Goal: Task Accomplishment & Management: Use online tool/utility

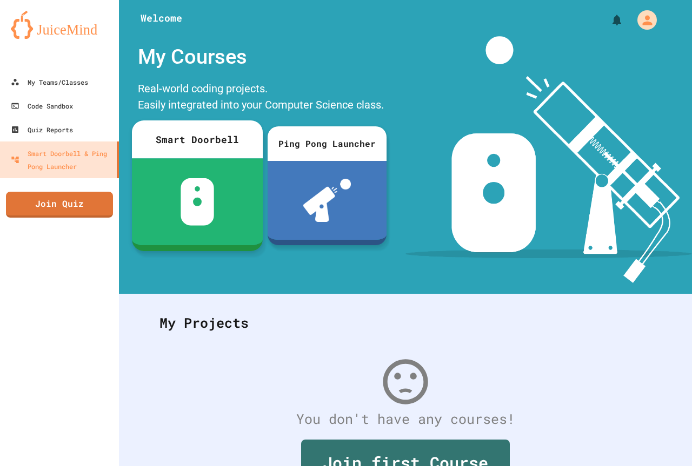
click at [202, 156] on div "Smart Doorbell" at bounding box center [197, 140] width 131 height 38
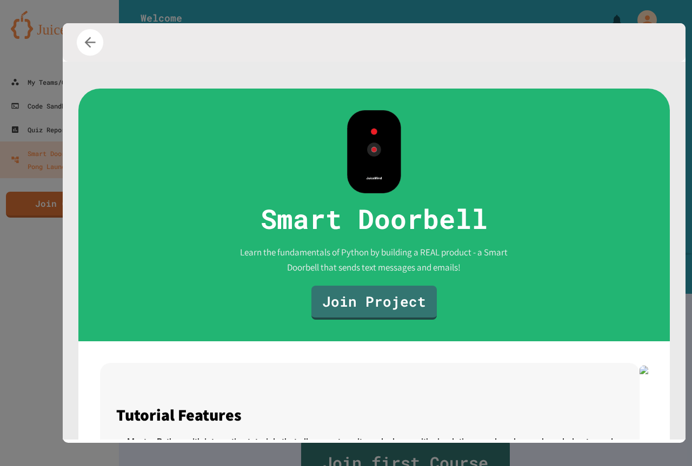
click at [86, 42] on icon "button" at bounding box center [90, 42] width 11 height 11
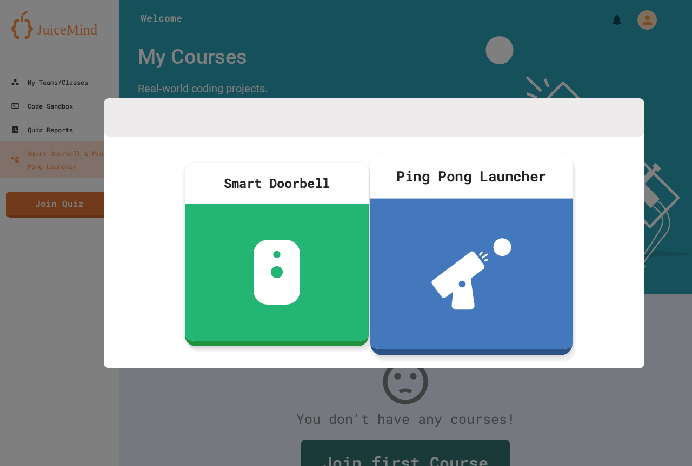
click at [515, 248] on div at bounding box center [471, 274] width 202 height 151
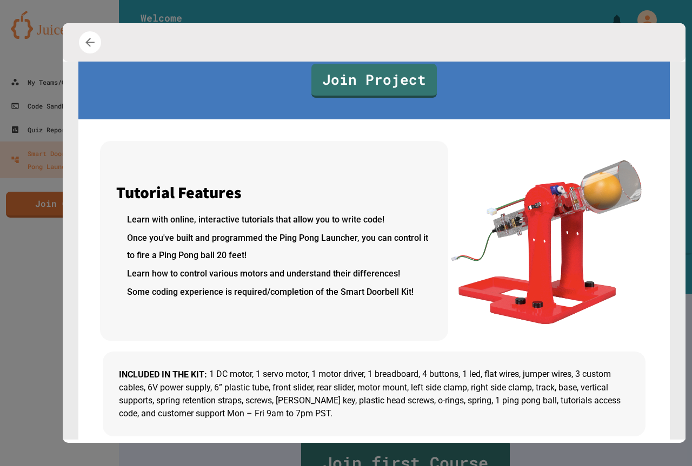
scroll to position [216, 0]
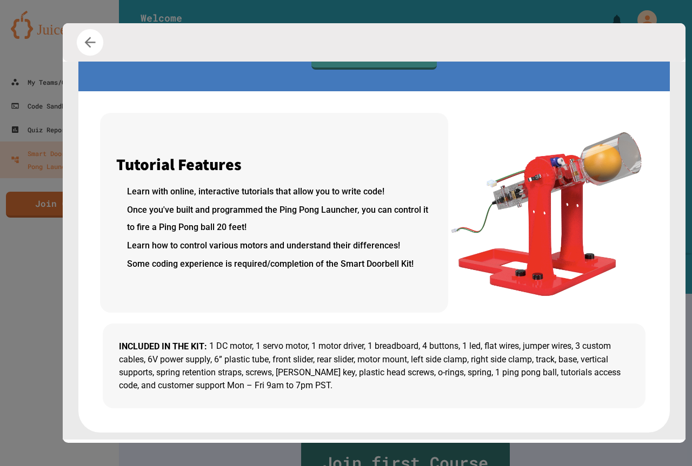
click at [90, 38] on icon "button" at bounding box center [90, 43] width 16 height 16
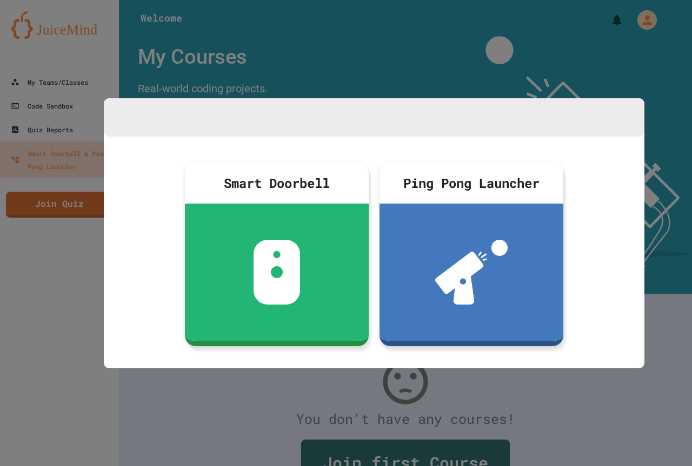
click at [637, 91] on div at bounding box center [346, 233] width 692 height 466
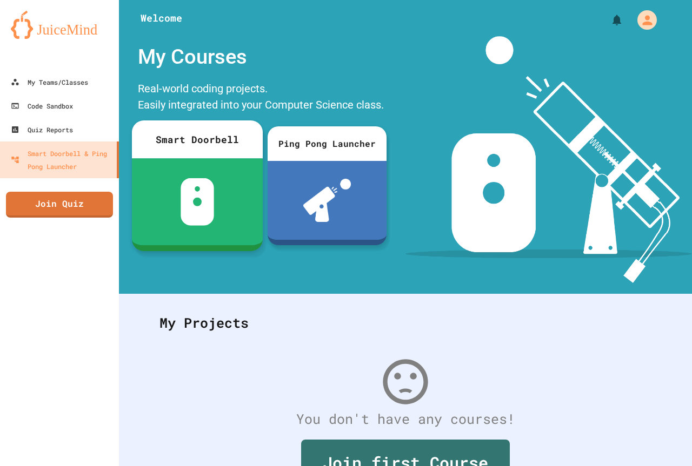
click at [200, 172] on div at bounding box center [197, 201] width 131 height 87
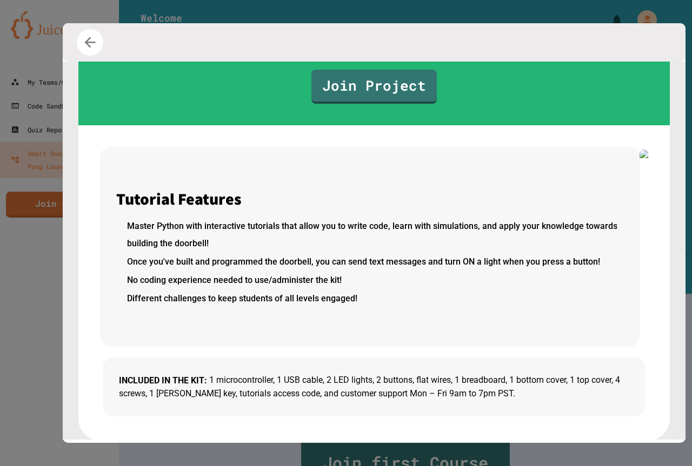
drag, startPoint x: 91, startPoint y: 45, endPoint x: 83, endPoint y: 78, distance: 34.0
click at [88, 54] on button "button" at bounding box center [90, 42] width 26 height 26
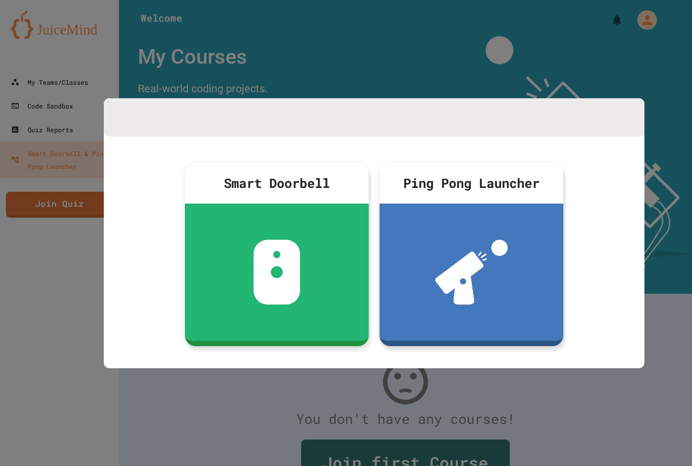
drag, startPoint x: 644, startPoint y: 82, endPoint x: 637, endPoint y: 82, distance: 6.5
click at [639, 82] on div at bounding box center [346, 233] width 692 height 466
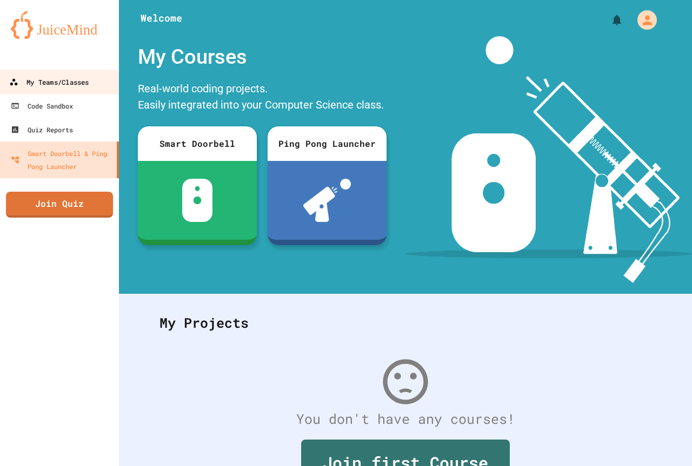
click at [48, 74] on link "My Teams/Classes" at bounding box center [59, 82] width 123 height 24
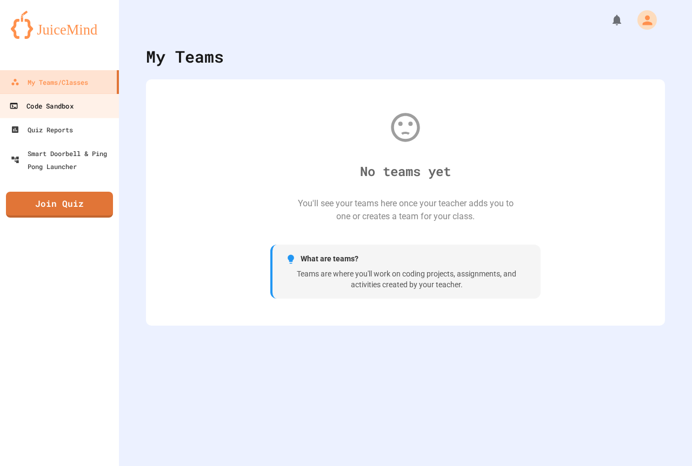
click at [49, 101] on div "Code Sandbox" at bounding box center [41, 106] width 64 height 14
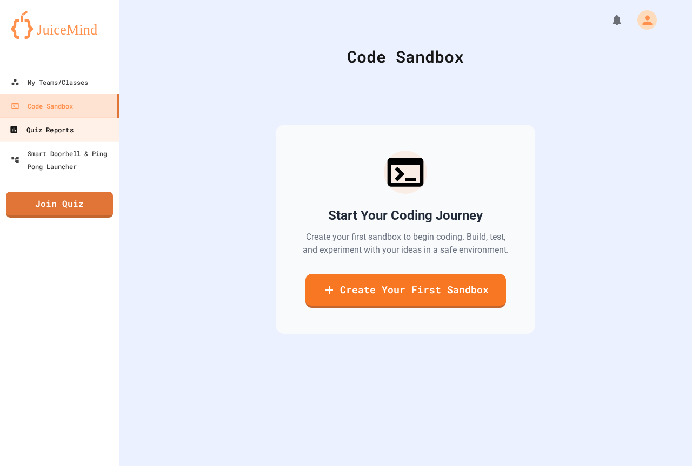
click at [51, 118] on link "Quiz Reports" at bounding box center [59, 129] width 123 height 24
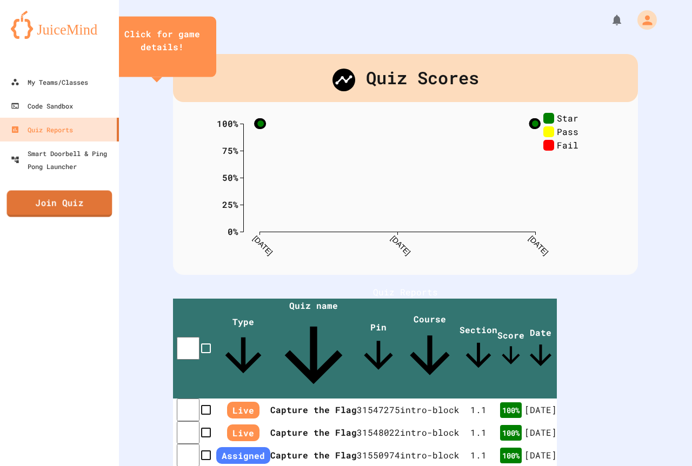
click at [44, 224] on div "My Teams/Classes Code Sandbox Quiz Reports Smart Doorbell & Ping Pong Launcher …" at bounding box center [59, 233] width 119 height 466
click at [22, 211] on link "Join Quiz" at bounding box center [59, 203] width 97 height 27
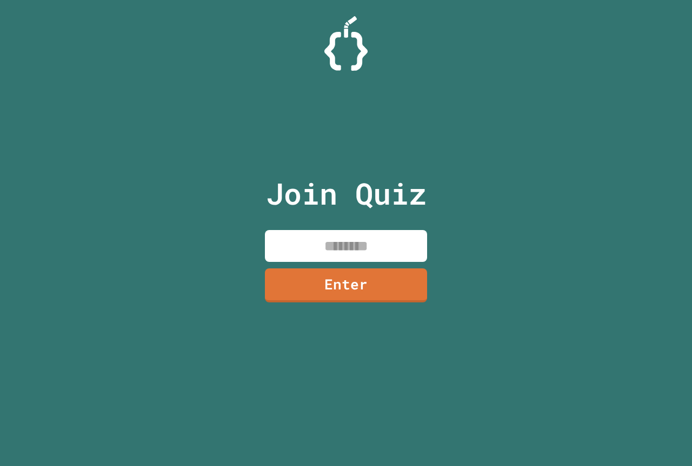
click at [319, 268] on div "Join Quiz Enter" at bounding box center [346, 233] width 182 height 412
click at [319, 247] on input at bounding box center [346, 246] width 162 height 32
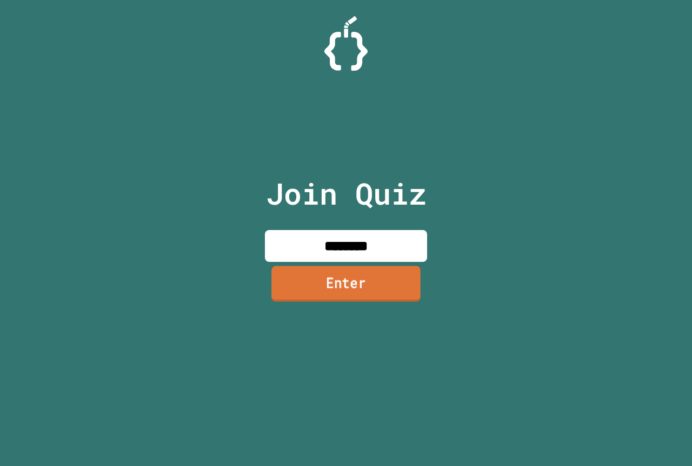
type input "********"
click at [320, 289] on link "Enter" at bounding box center [345, 284] width 149 height 36
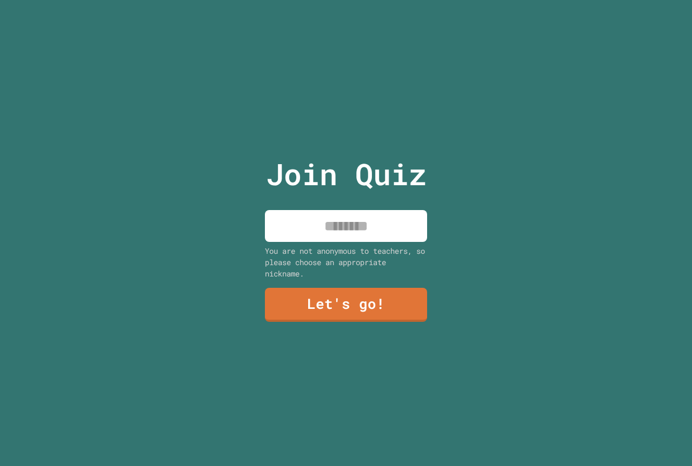
click at [335, 218] on input at bounding box center [346, 226] width 162 height 32
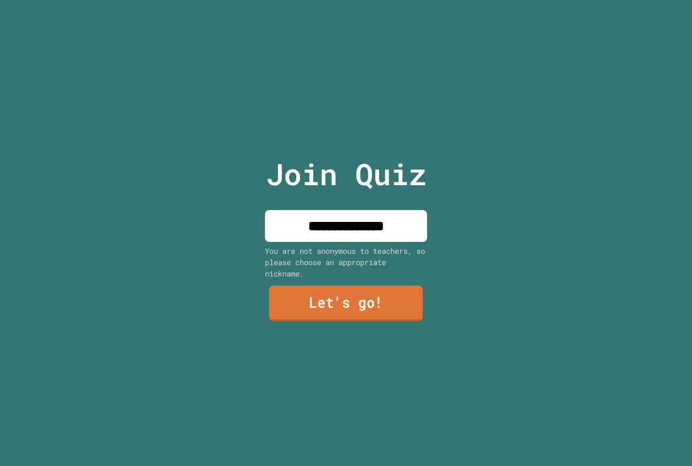
type input "**********"
click at [323, 291] on link "Let's go!" at bounding box center [346, 304] width 154 height 36
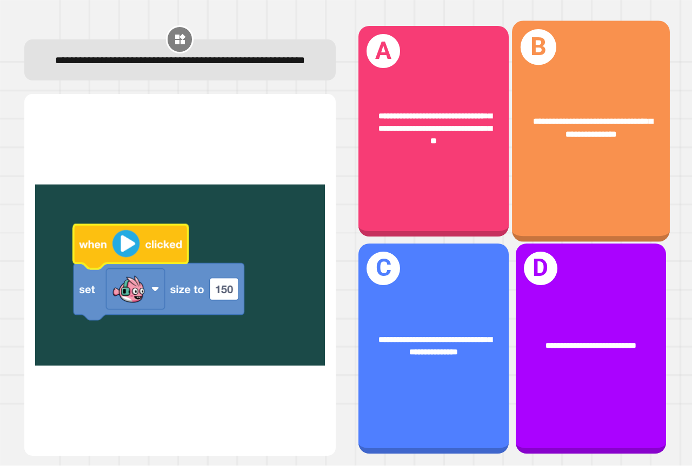
click at [542, 187] on div "**********" at bounding box center [591, 131] width 158 height 221
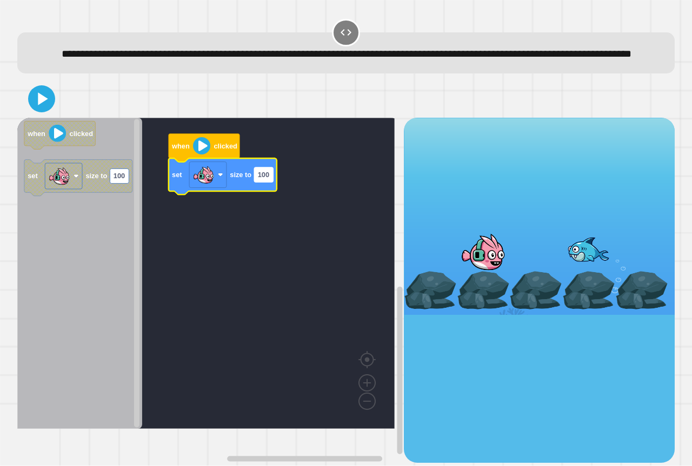
click at [272, 182] on rect "Blockly Workspace" at bounding box center [263, 175] width 19 height 15
type input "*****"
click at [34, 108] on icon at bounding box center [42, 99] width 26 height 26
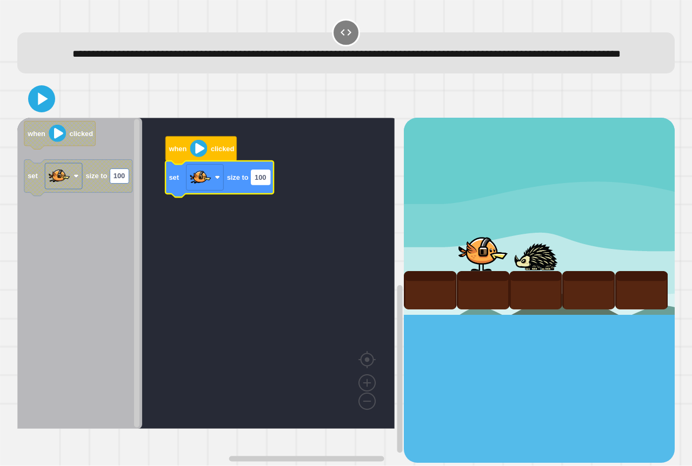
click at [266, 185] on rect "Blockly Workspace" at bounding box center [260, 177] width 19 height 15
type input "***"
click at [31, 111] on icon at bounding box center [42, 99] width 24 height 24
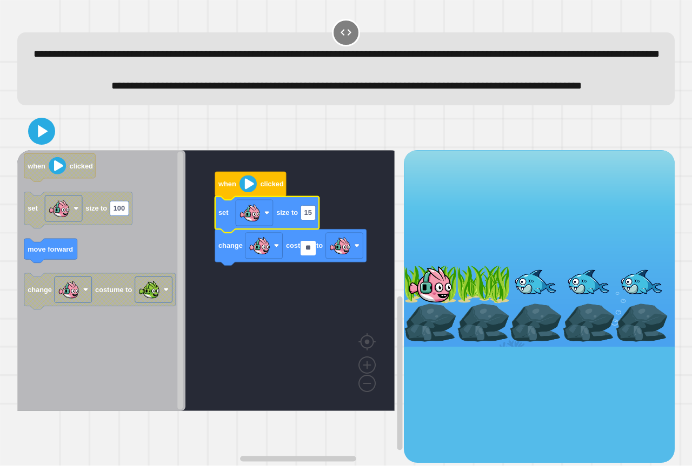
type input "***"
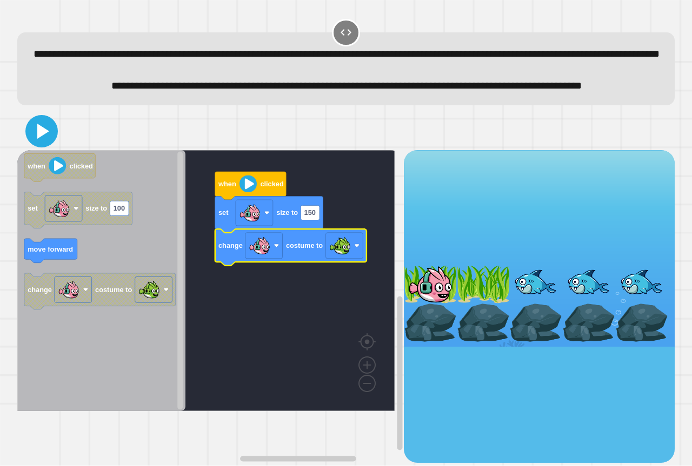
click at [35, 144] on icon at bounding box center [42, 131] width 26 height 26
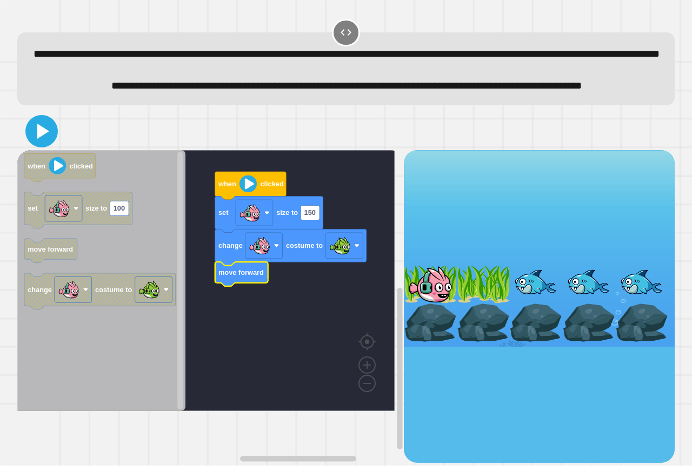
click at [44, 139] on icon at bounding box center [43, 131] width 12 height 15
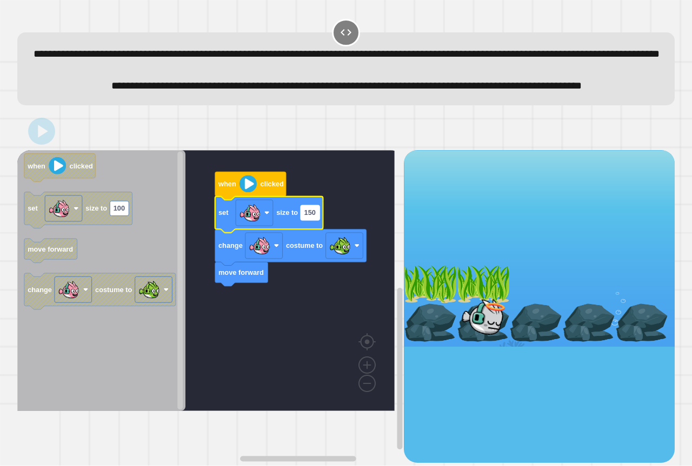
click at [313, 217] on text "150" at bounding box center [309, 213] width 11 height 8
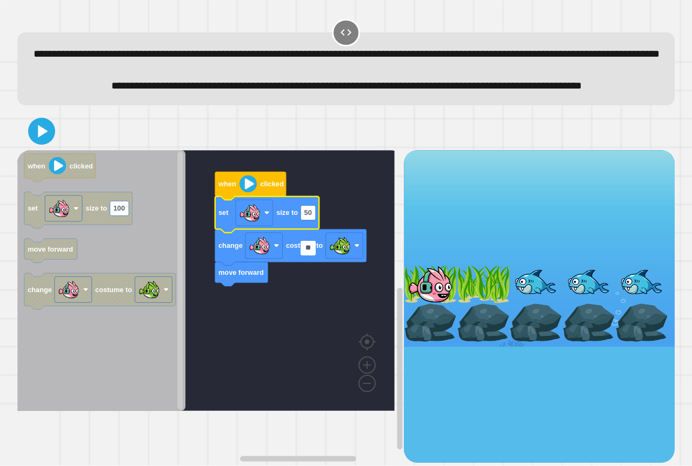
type input "**"
click at [35, 144] on icon at bounding box center [42, 131] width 26 height 26
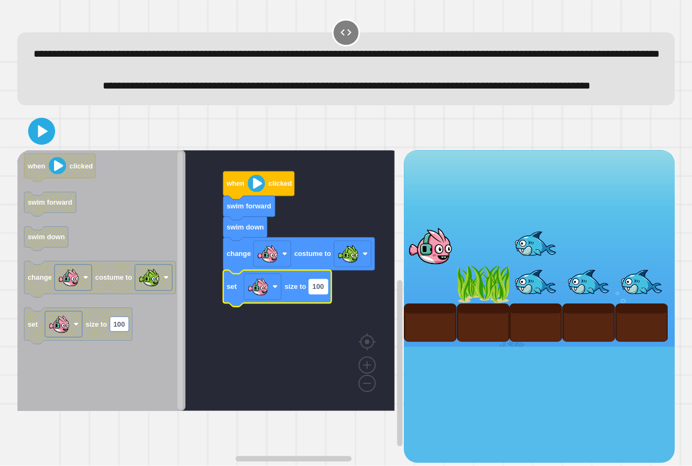
click at [326, 294] on rect "Blockly Workspace" at bounding box center [318, 286] width 19 height 15
type input "*"
click at [38, 144] on icon at bounding box center [42, 131] width 26 height 26
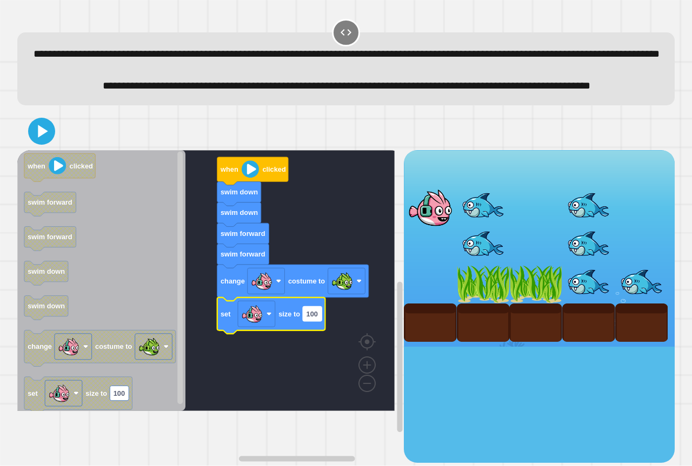
click at [316, 318] on text "100" at bounding box center [311, 314] width 11 height 8
type input "*"
click at [51, 150] on div at bounding box center [345, 131] width 657 height 38
click at [49, 144] on icon at bounding box center [42, 131] width 26 height 26
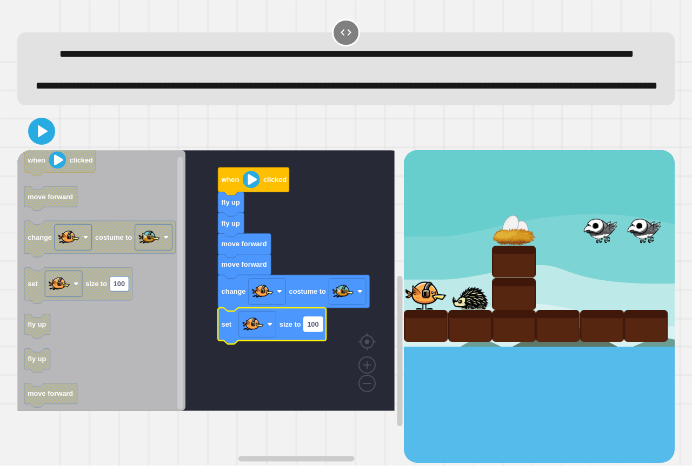
click at [317, 329] on text "100" at bounding box center [312, 324] width 11 height 8
type input "*"
click at [34, 144] on icon at bounding box center [41, 131] width 25 height 25
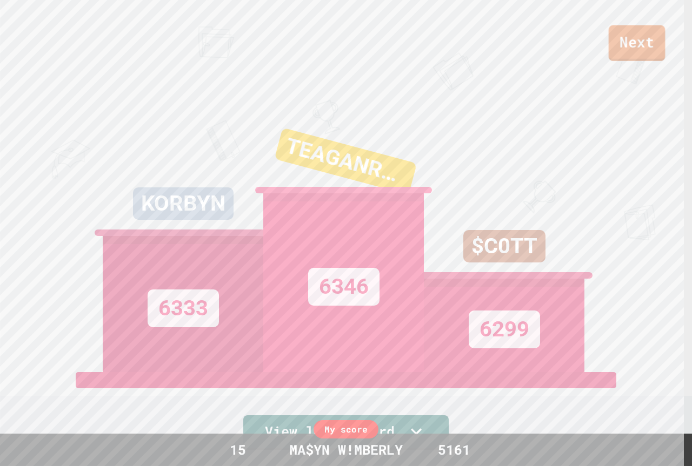
click at [652, 52] on link "Next" at bounding box center [637, 43] width 57 height 36
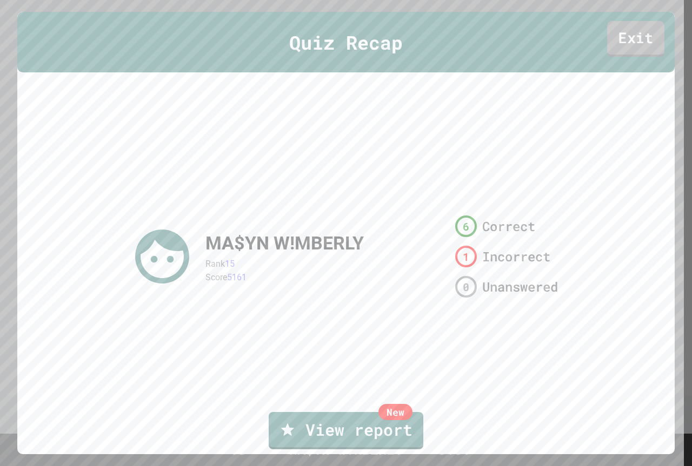
click at [626, 37] on link "Exit" at bounding box center [635, 39] width 57 height 36
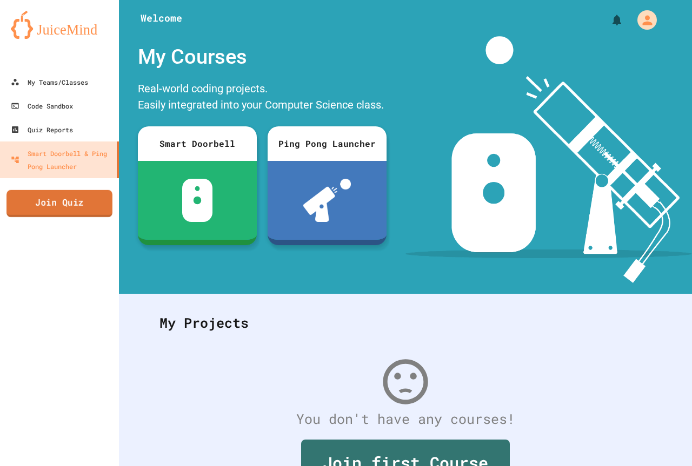
click at [81, 207] on link "Join Quiz" at bounding box center [59, 203] width 106 height 27
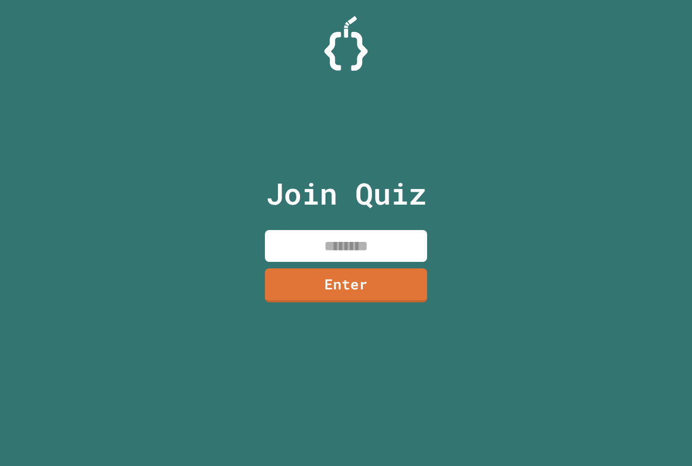
click at [408, 238] on input at bounding box center [346, 246] width 162 height 32
type input "********"
click at [384, 288] on link "Enter" at bounding box center [346, 285] width 164 height 36
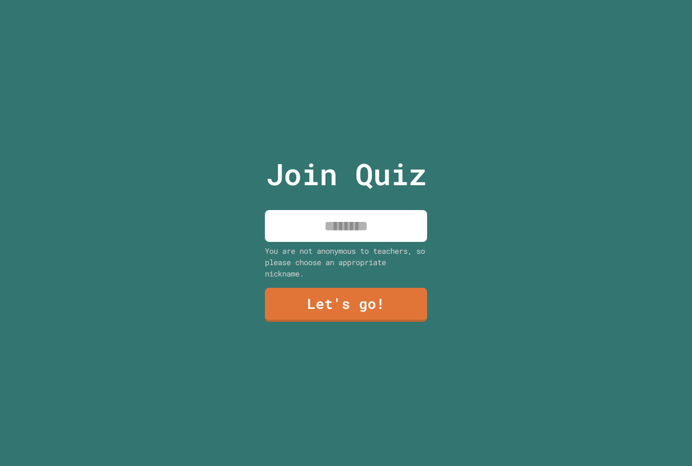
click at [347, 221] on input at bounding box center [346, 226] width 162 height 32
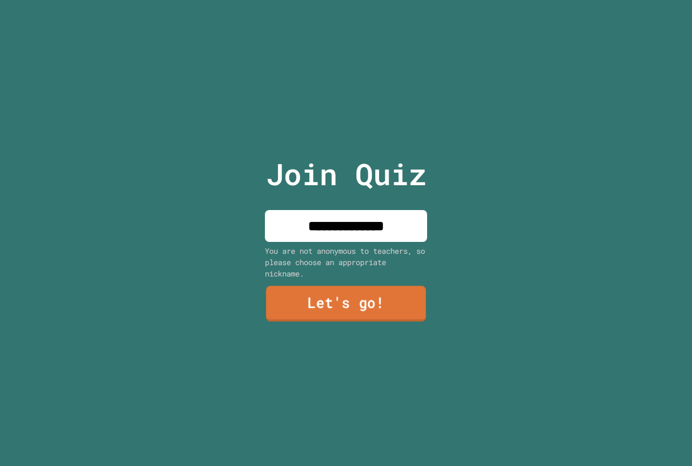
type input "**********"
click at [332, 297] on link "Let's go!" at bounding box center [346, 304] width 157 height 36
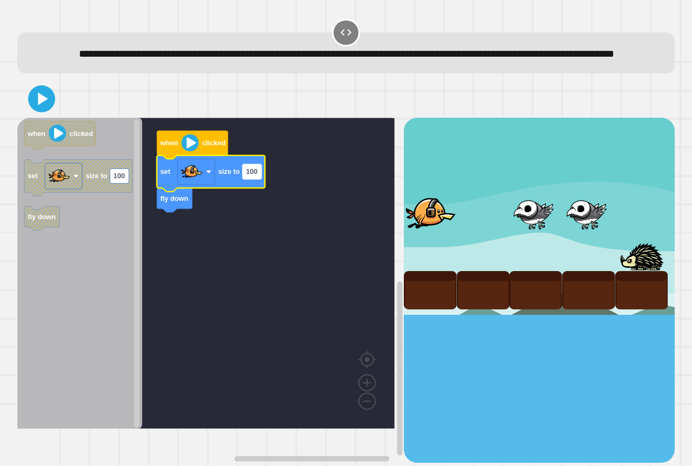
click at [254, 176] on text "100" at bounding box center [251, 172] width 11 height 8
click at [46, 112] on icon at bounding box center [42, 99] width 26 height 26
click at [246, 184] on input "*" at bounding box center [247, 189] width 9 height 15
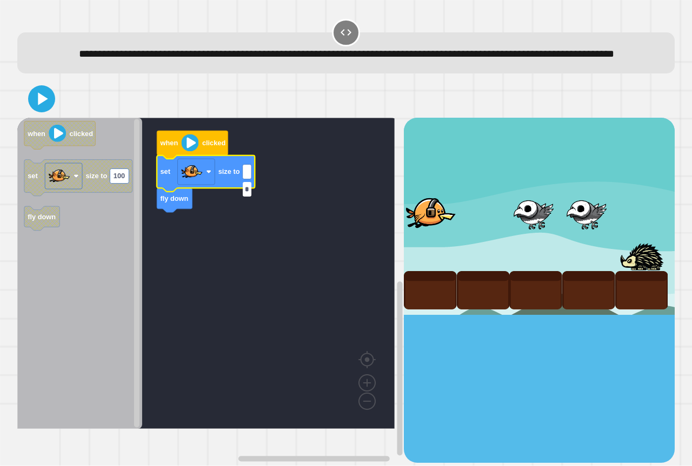
click at [245, 198] on body "**********" at bounding box center [346, 233] width 692 height 466
click at [248, 196] on input "*" at bounding box center [247, 189] width 9 height 15
type input "****"
click at [34, 112] on icon at bounding box center [42, 99] width 26 height 26
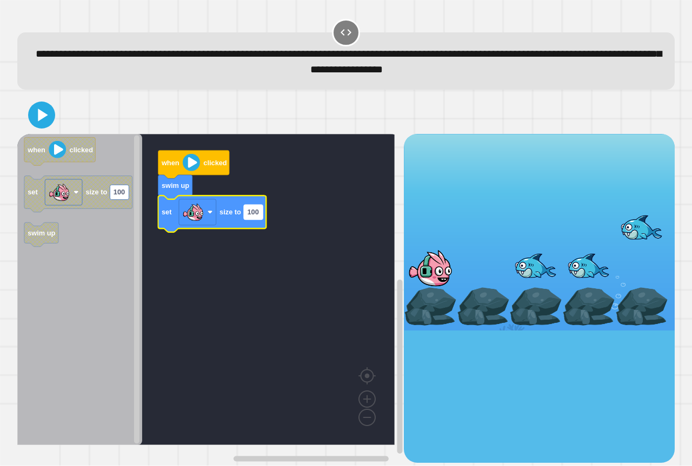
click at [256, 216] on text "100" at bounding box center [252, 213] width 11 height 8
click at [34, 122] on icon at bounding box center [42, 115] width 26 height 26
click at [251, 210] on input "*" at bounding box center [248, 213] width 9 height 15
type input "****"
click at [37, 102] on div at bounding box center [345, 115] width 657 height 38
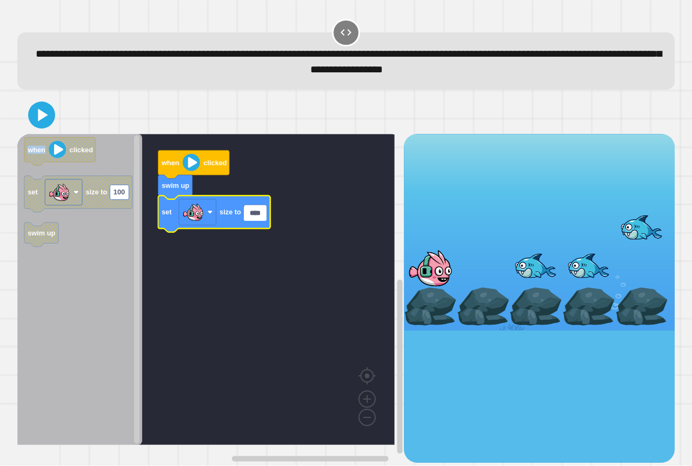
click at [37, 102] on div at bounding box center [345, 115] width 657 height 38
click at [38, 102] on div at bounding box center [345, 115] width 657 height 38
click at [38, 109] on div at bounding box center [345, 115] width 657 height 38
click at [38, 110] on icon at bounding box center [42, 115] width 26 height 26
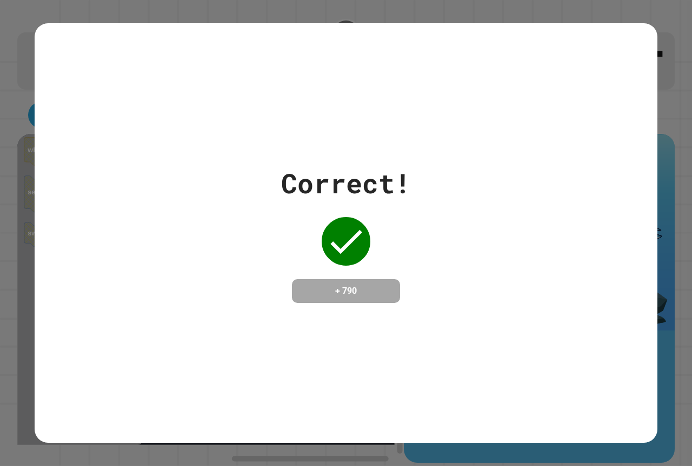
click at [449, 344] on div "Correct! + 790" at bounding box center [346, 233] width 623 height 420
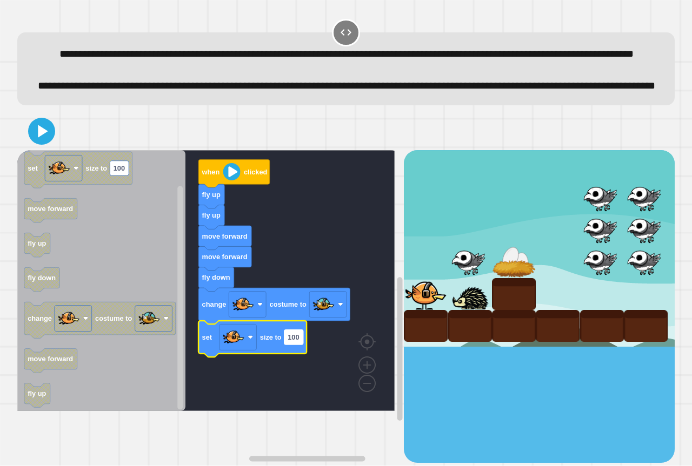
click at [301, 345] on rect "Blockly Workspace" at bounding box center [293, 337] width 19 height 15
type input "*"
drag, startPoint x: 20, startPoint y: 158, endPoint x: 42, endPoint y: 157, distance: 21.6
click at [42, 150] on div at bounding box center [345, 131] width 657 height 38
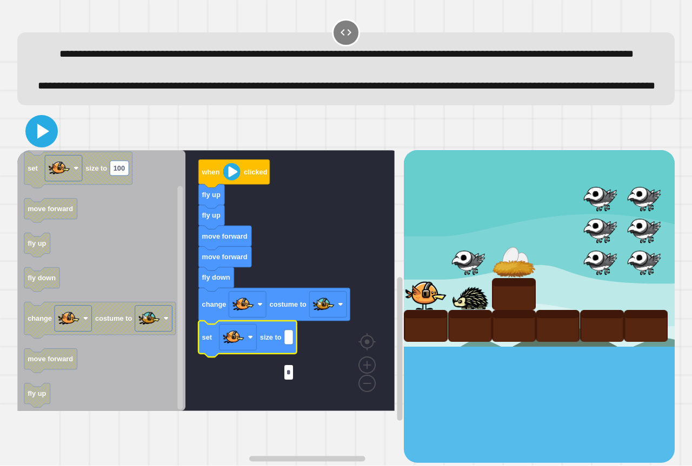
click at [42, 144] on icon at bounding box center [42, 131] width 26 height 26
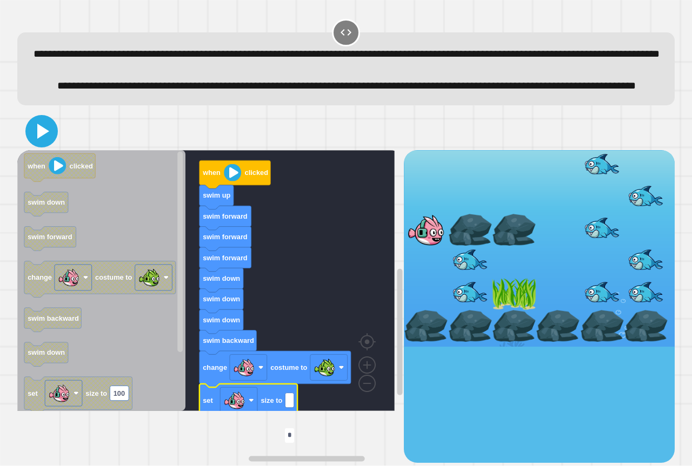
type input "*"
click at [50, 144] on icon at bounding box center [42, 131] width 26 height 26
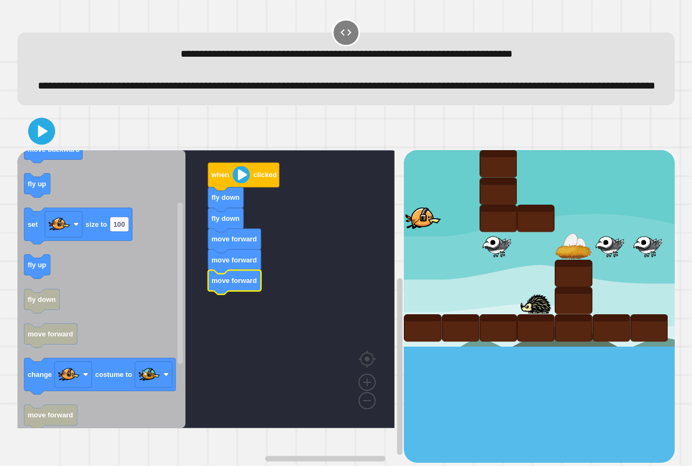
click at [24, 281] on icon "Blockly Workspace" at bounding box center [101, 289] width 168 height 278
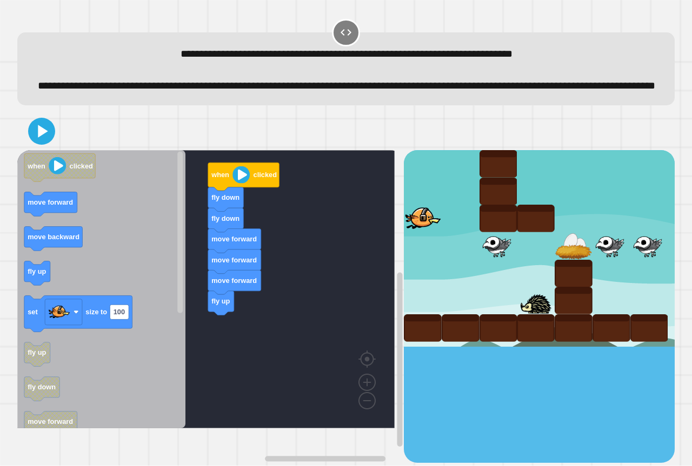
click at [179, 343] on div "when clicked fly down fly down move forward move forward move forward fly up wh…" at bounding box center [210, 306] width 386 height 313
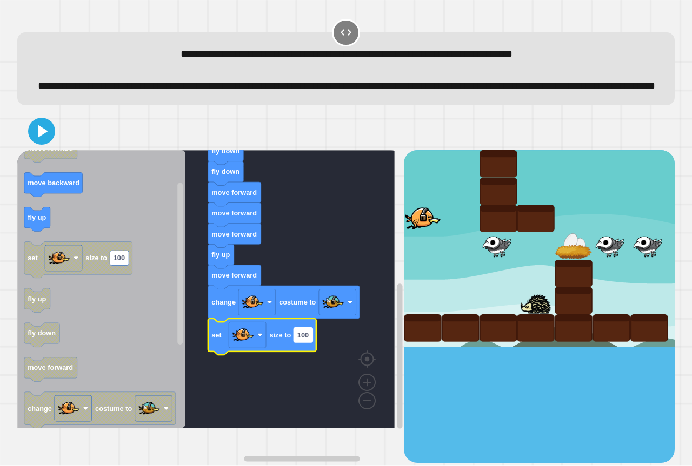
click at [311, 343] on rect "Blockly Workspace" at bounding box center [302, 335] width 19 height 15
type input "*"
click at [36, 144] on icon at bounding box center [42, 131] width 26 height 26
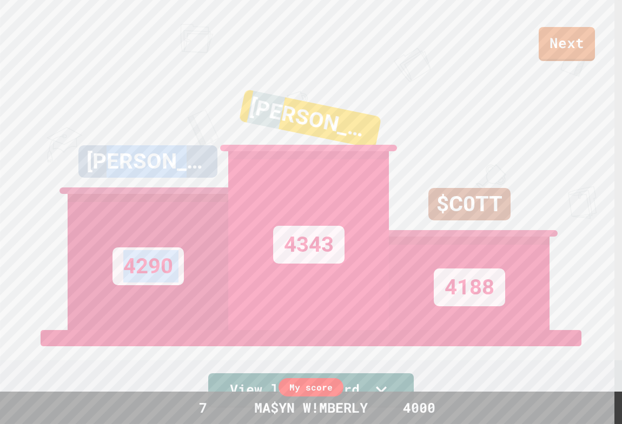
drag, startPoint x: 298, startPoint y: 115, endPoint x: 108, endPoint y: 161, distance: 195.8
click at [108, 161] on div "[PERSON_NAME] 4290 [PERSON_NAME] 4343 $C0TT 4188" at bounding box center [311, 195] width 486 height 270
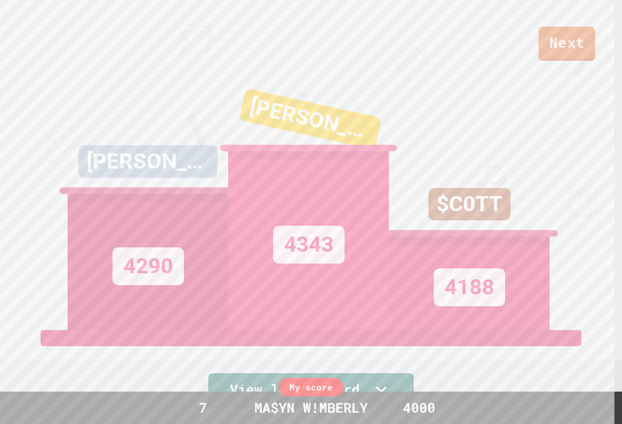
drag, startPoint x: 151, startPoint y: 144, endPoint x: 540, endPoint y: 46, distance: 400.7
click at [540, 46] on div "Next" at bounding box center [311, 30] width 622 height 61
click at [540, 46] on link "Next" at bounding box center [567, 45] width 56 height 34
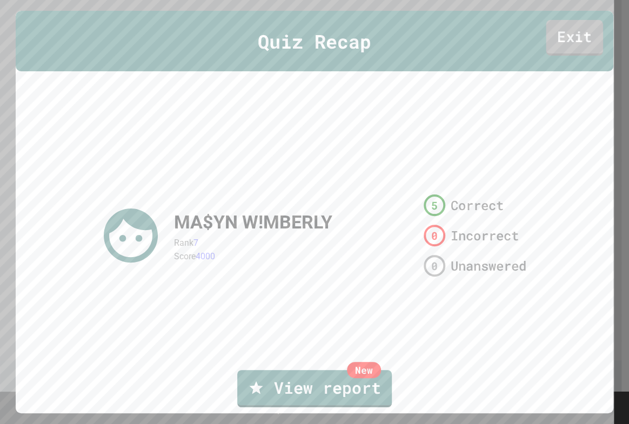
click at [546, 45] on link "Exit" at bounding box center [574, 38] width 57 height 36
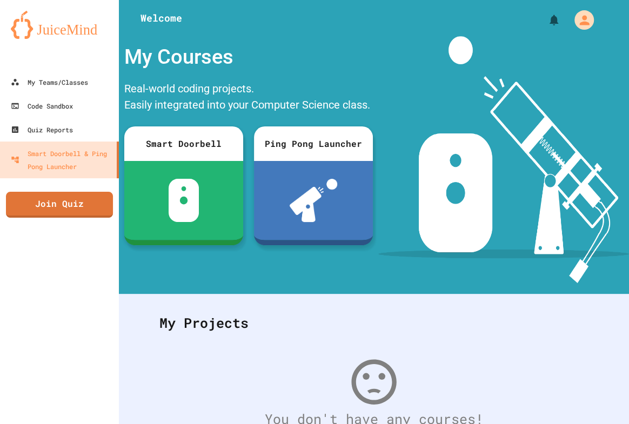
click at [74, 190] on div "My Teams/Classes Code Sandbox Quiz Reports Smart Doorbell & Ping Pong Launcher …" at bounding box center [59, 212] width 119 height 424
click at [70, 209] on link "Join Quiz" at bounding box center [59, 203] width 106 height 27
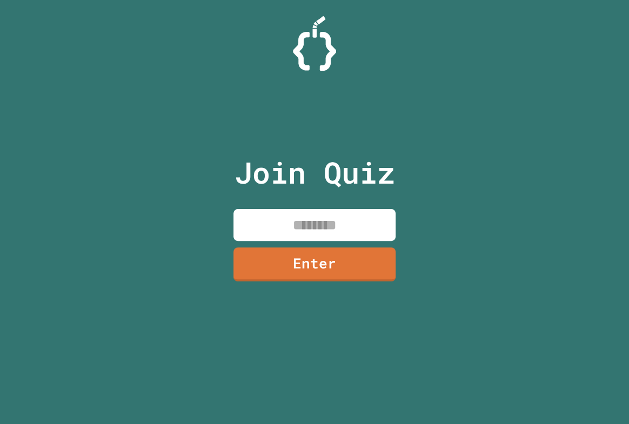
click at [250, 227] on input at bounding box center [314, 225] width 162 height 32
type input "********"
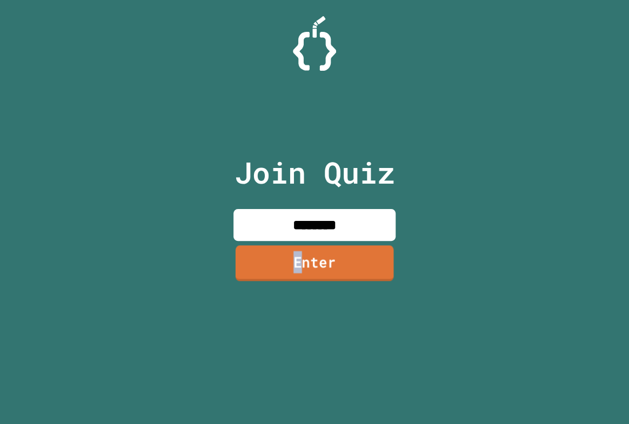
click at [302, 273] on link "Enter" at bounding box center [315, 263] width 158 height 36
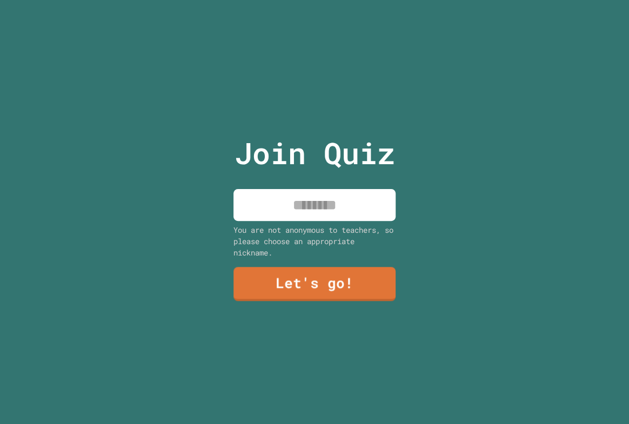
click at [286, 196] on input at bounding box center [314, 205] width 162 height 32
click at [340, 201] on input "**********" at bounding box center [314, 205] width 162 height 32
click at [266, 199] on input "**********" at bounding box center [314, 205] width 162 height 32
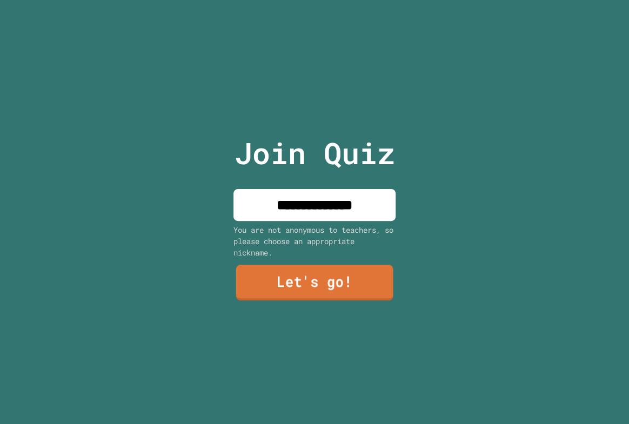
type input "**********"
click at [258, 265] on link "Let's go!" at bounding box center [314, 283] width 157 height 36
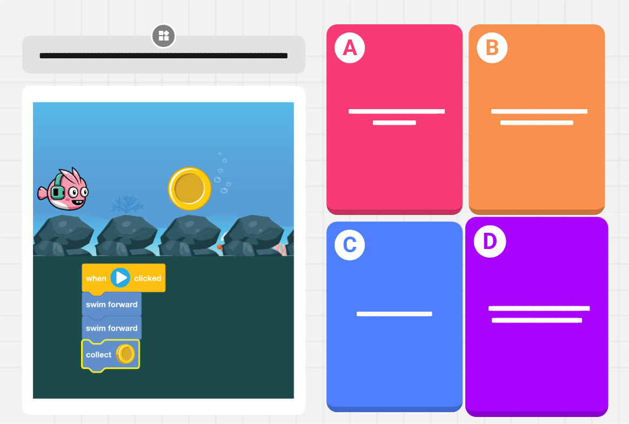
click at [525, 255] on div "**********" at bounding box center [536, 317] width 143 height 201
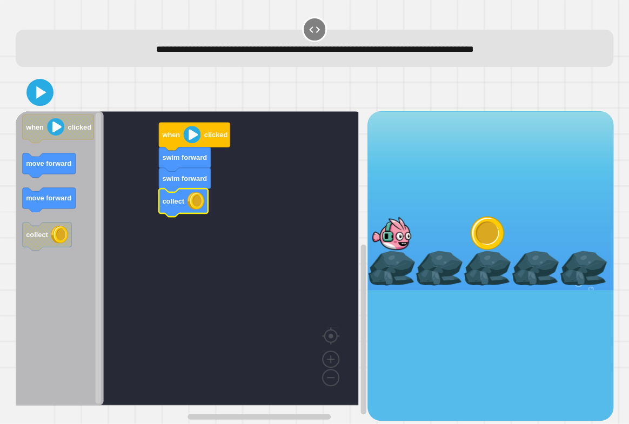
click at [52, 100] on div at bounding box center [315, 93] width 598 height 38
click at [43, 95] on icon at bounding box center [42, 92] width 12 height 15
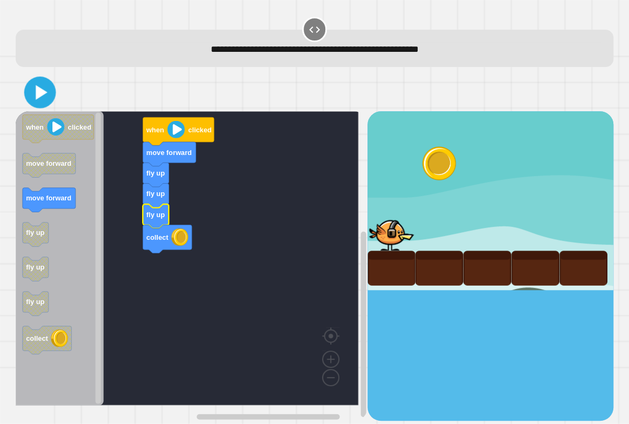
click at [44, 84] on icon at bounding box center [40, 91] width 25 height 25
click at [37, 93] on icon at bounding box center [42, 92] width 12 height 15
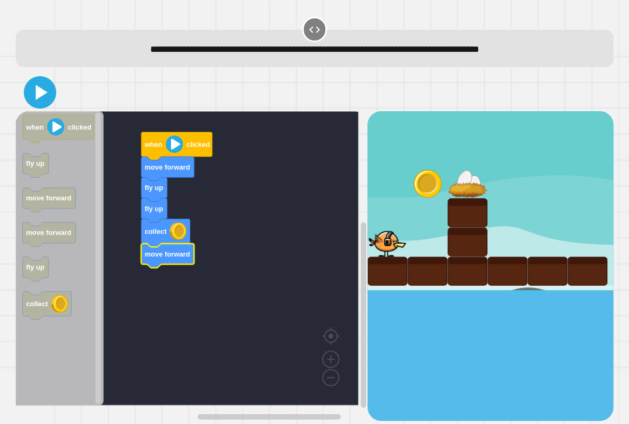
click at [35, 99] on icon at bounding box center [40, 92] width 26 height 26
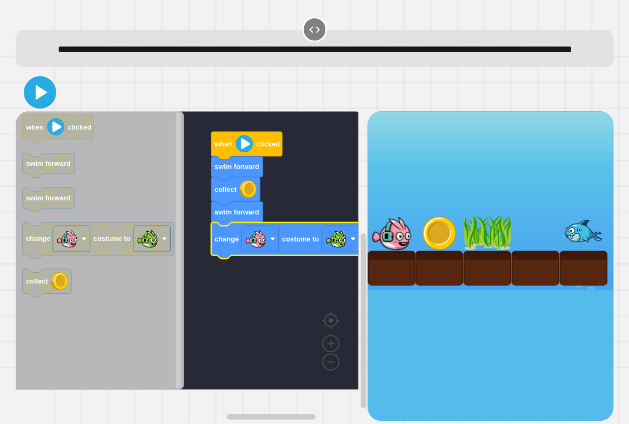
click at [41, 100] on icon at bounding box center [42, 92] width 12 height 15
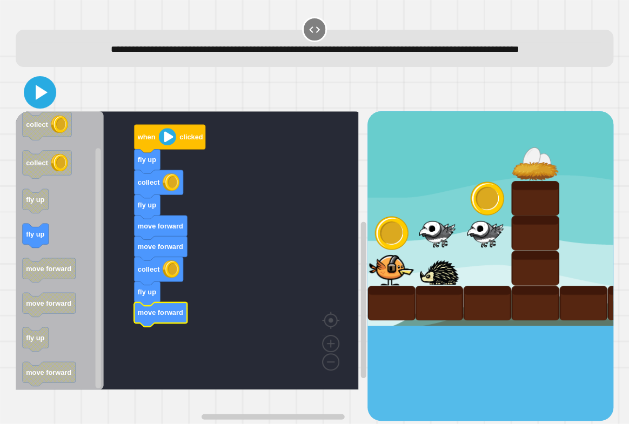
click at [45, 105] on icon at bounding box center [40, 92] width 26 height 26
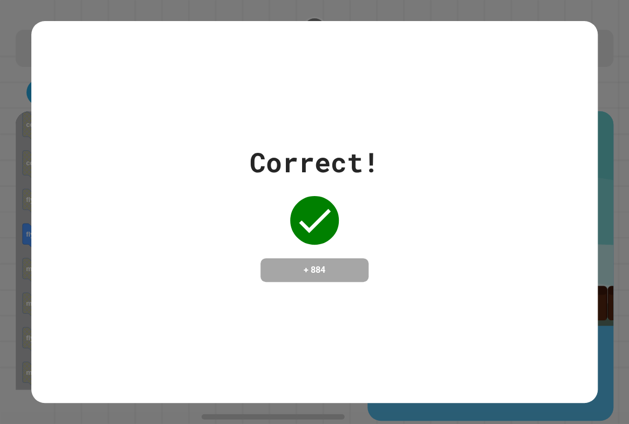
click at [319, 297] on div "Correct! + 884" at bounding box center [314, 212] width 566 height 382
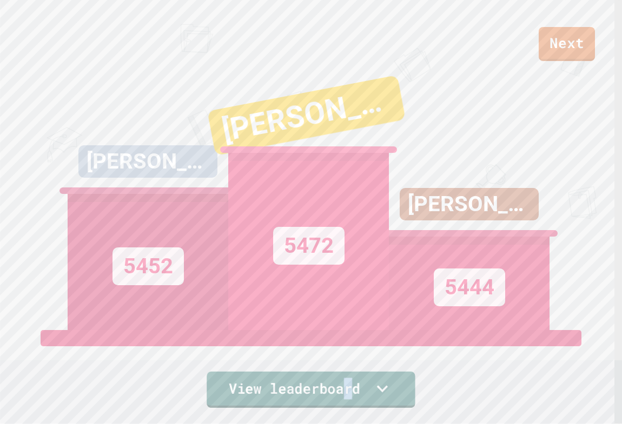
click at [343, 387] on link "View leaderboard" at bounding box center [310, 390] width 208 height 36
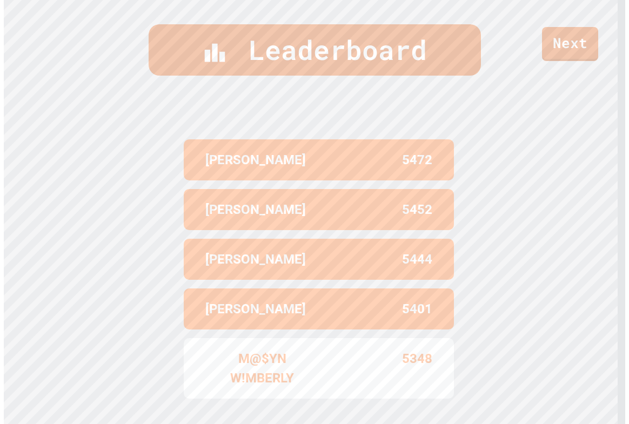
scroll to position [449, 0]
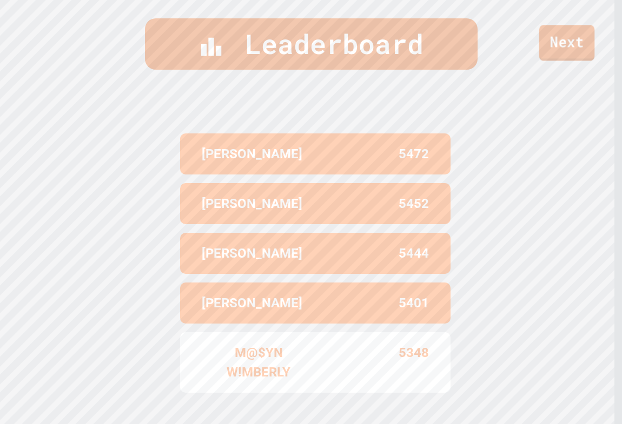
click at [589, 52] on link "Next" at bounding box center [566, 43] width 55 height 36
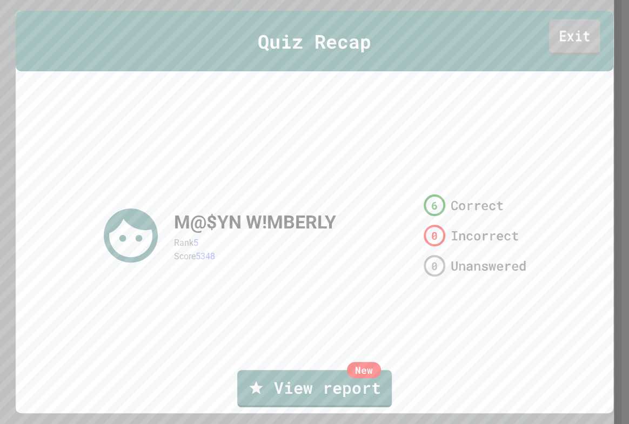
click at [564, 36] on link "Exit" at bounding box center [574, 37] width 51 height 36
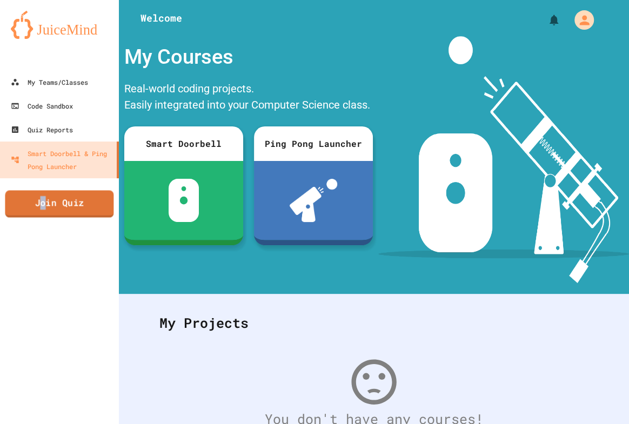
click at [43, 202] on link "Join Quiz" at bounding box center [59, 203] width 109 height 27
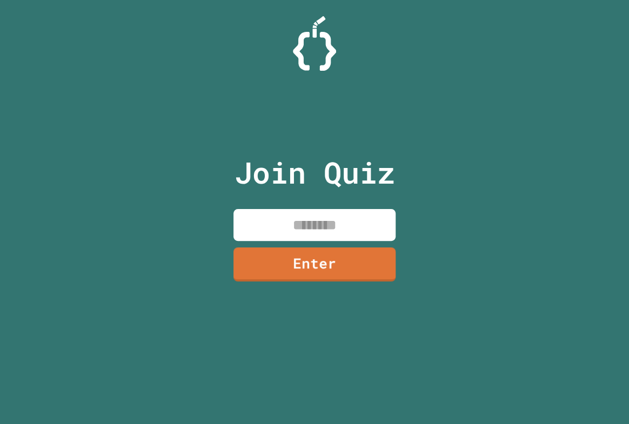
click at [276, 233] on input at bounding box center [314, 225] width 162 height 32
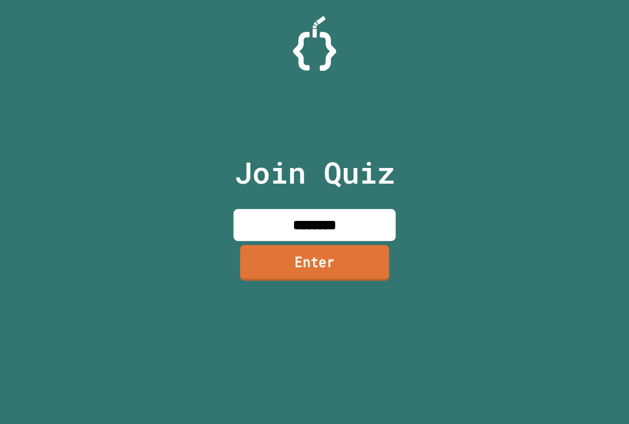
type input "********"
click at [272, 258] on link "Enter" at bounding box center [314, 263] width 162 height 36
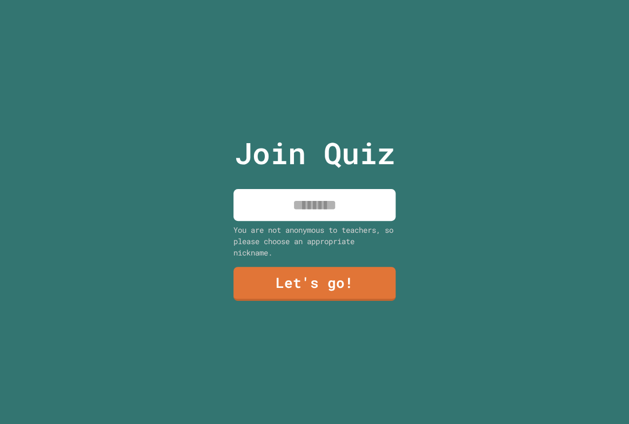
click at [278, 205] on input at bounding box center [314, 205] width 162 height 32
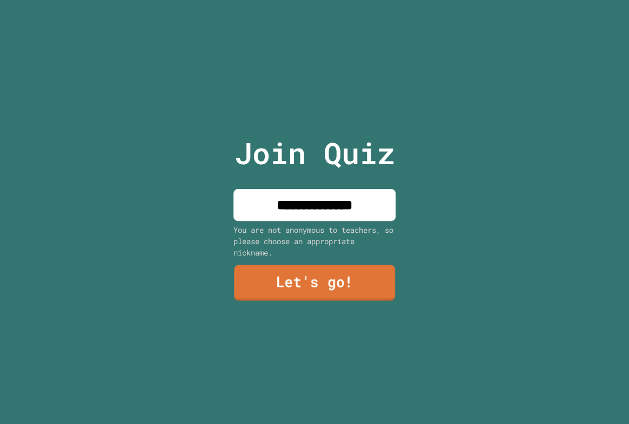
type input "**********"
click at [323, 275] on link "Let's go!" at bounding box center [314, 283] width 161 height 36
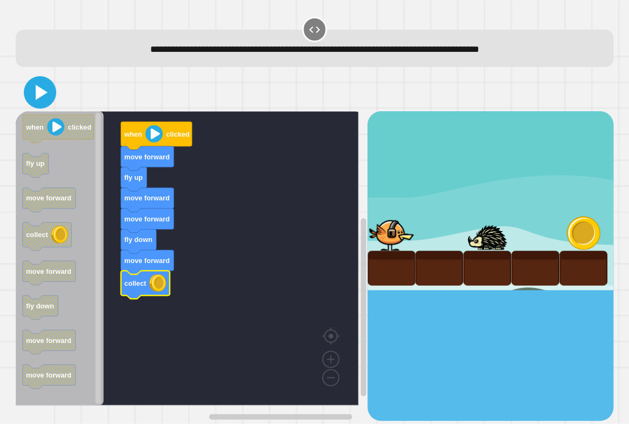
click at [39, 87] on icon at bounding box center [40, 92] width 26 height 26
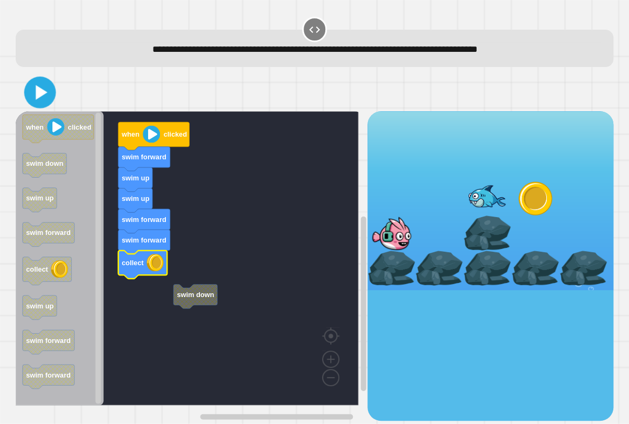
click at [32, 90] on icon at bounding box center [40, 91] width 25 height 25
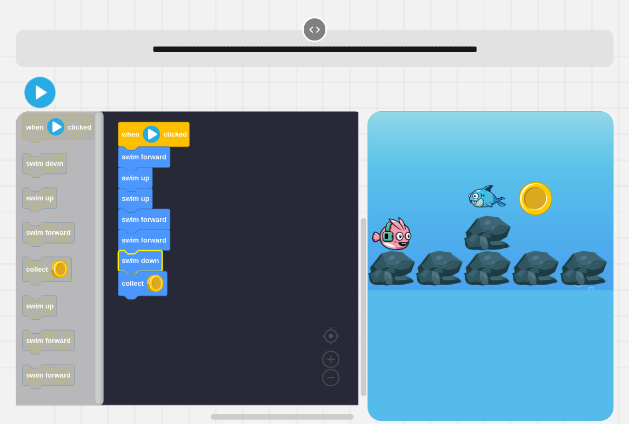
click at [57, 115] on div "when clicked swim forward swim up swim up swim forward swim forward swim down c…" at bounding box center [315, 248] width 598 height 348
click at [51, 96] on icon at bounding box center [40, 92] width 26 height 26
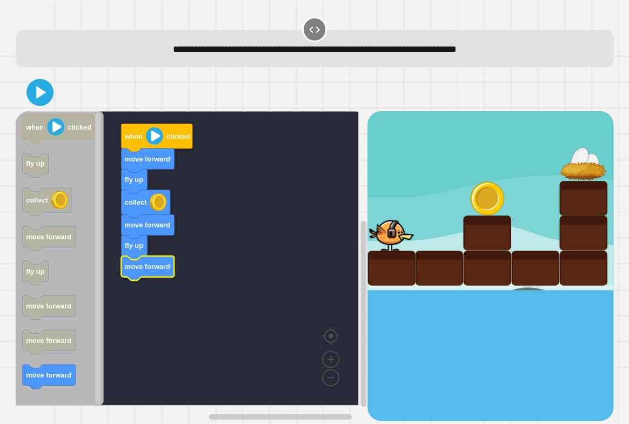
click at [51, 365] on icon "Blockly Workspace" at bounding box center [60, 258] width 88 height 294
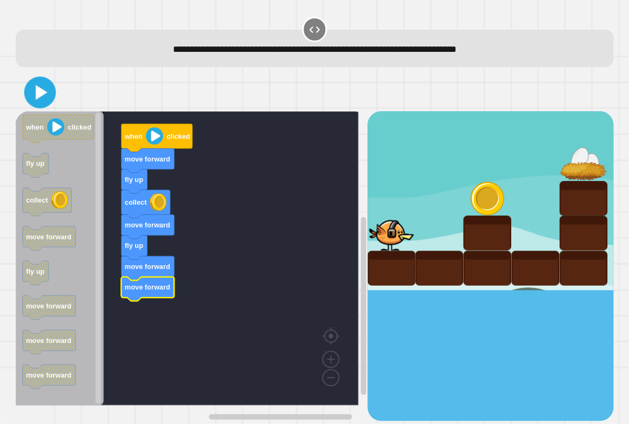
click at [32, 86] on icon at bounding box center [40, 91] width 25 height 25
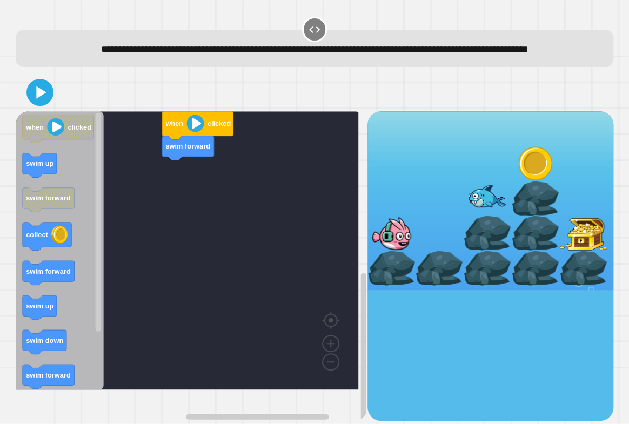
click at [106, 184] on div "when clicked swim forward when clicked swim up swim forward collect swim forwar…" at bounding box center [192, 266] width 352 height 310
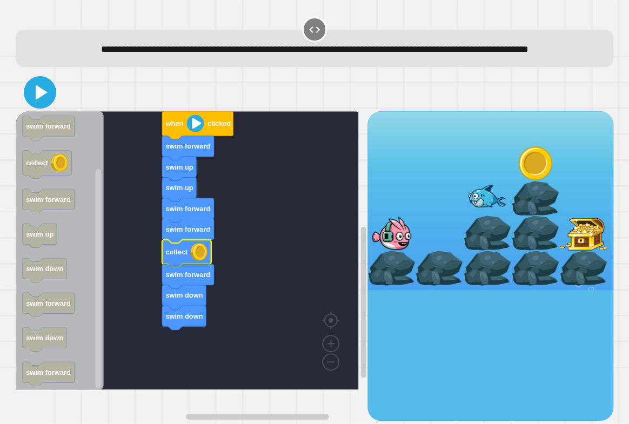
click at [41, 105] on icon at bounding box center [40, 92] width 26 height 26
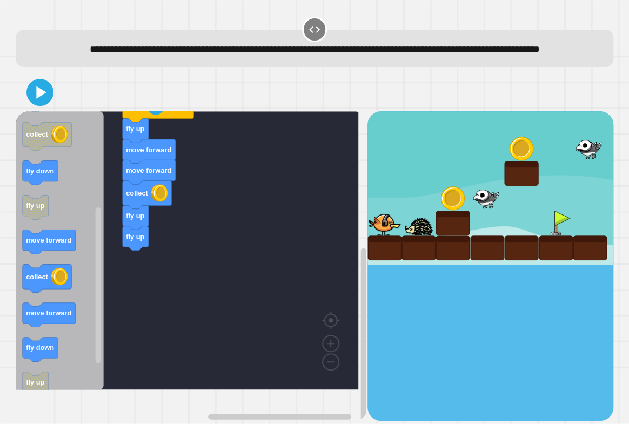
click at [93, 257] on div "when clicked fly up move forward move forward collect fly up fly up when clicke…" at bounding box center [192, 266] width 352 height 310
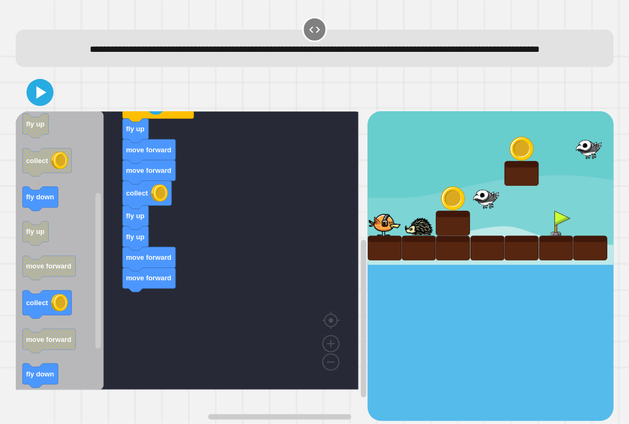
click at [94, 324] on div "when clicked fly up move forward move forward collect fly up fly up move forwar…" at bounding box center [192, 266] width 352 height 310
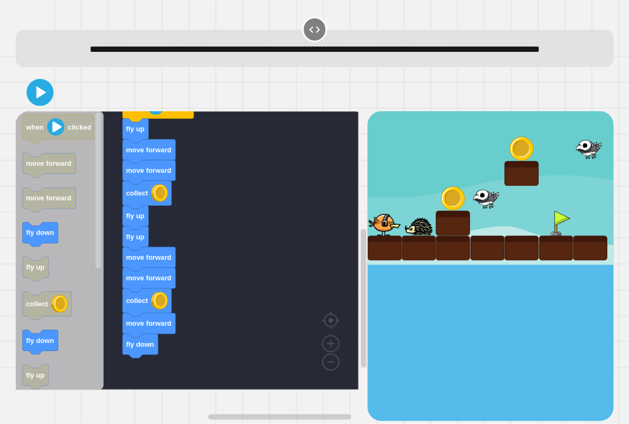
click at [121, 398] on div "when clicked fly up move forward move forward collect fly up fly up move forwar…" at bounding box center [192, 266] width 352 height 310
click at [112, 394] on div "when clicked fly up move forward move forward collect fly up fly up move forwar…" at bounding box center [192, 266] width 352 height 310
click at [112, 361] on div "when clicked fly up move forward move forward collect fly up fly up move forwar…" at bounding box center [192, 266] width 352 height 310
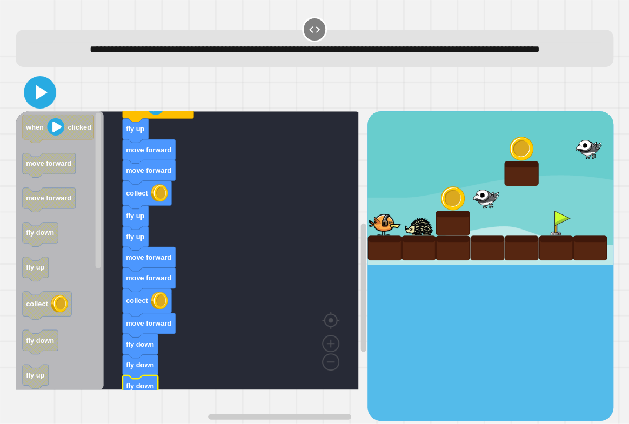
click at [41, 104] on icon at bounding box center [40, 92] width 26 height 26
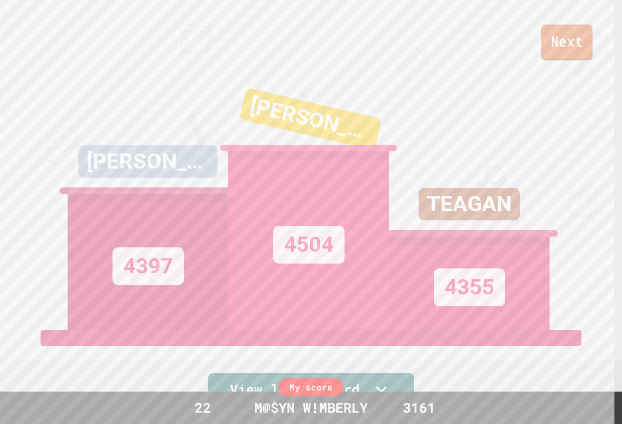
click at [576, 35] on link "Next" at bounding box center [565, 42] width 51 height 36
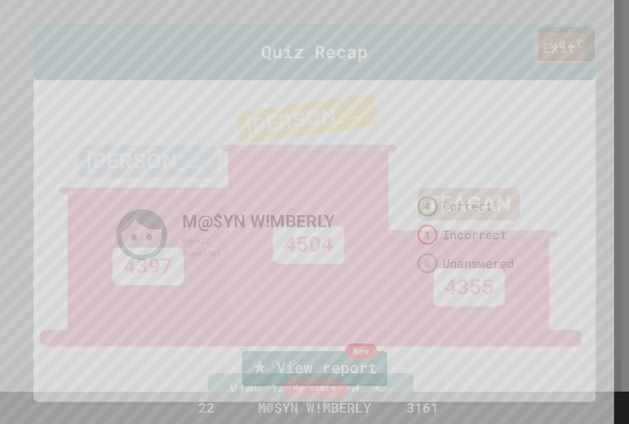
drag, startPoint x: 576, startPoint y: 35, endPoint x: 570, endPoint y: 36, distance: 5.4
click at [570, 36] on link "Exit" at bounding box center [558, 49] width 53 height 32
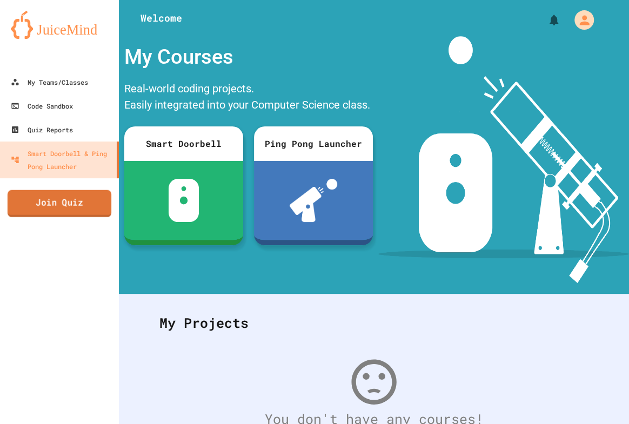
click at [108, 211] on link "Join Quiz" at bounding box center [60, 203] width 104 height 27
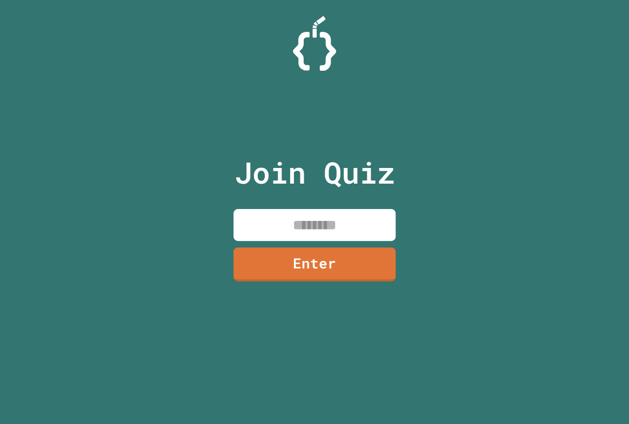
click at [312, 209] on input at bounding box center [314, 225] width 162 height 32
paste input
click at [324, 222] on input at bounding box center [314, 225] width 162 height 32
paste input
click at [335, 218] on input at bounding box center [314, 225] width 162 height 32
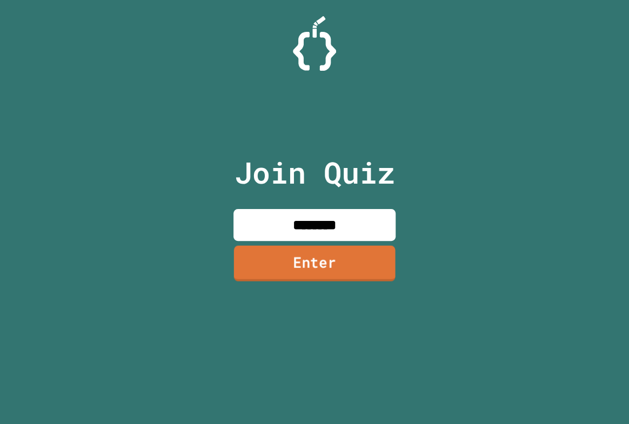
type input "********"
click at [242, 264] on link "Enter" at bounding box center [315, 264] width 166 height 36
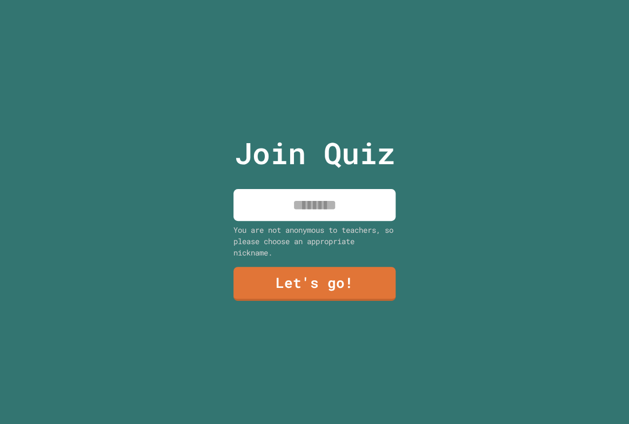
click at [306, 199] on input at bounding box center [314, 205] width 162 height 32
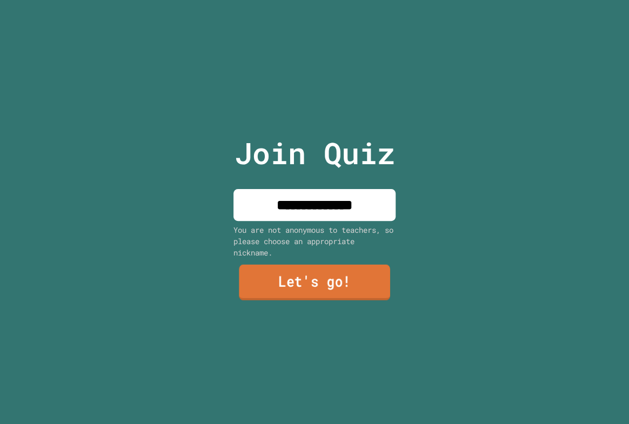
type input "**********"
click at [351, 280] on link "Let's go!" at bounding box center [314, 283] width 163 height 36
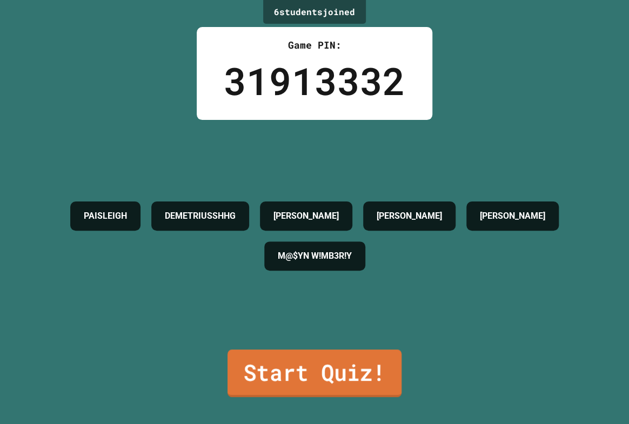
click at [340, 378] on link "Start Quiz!" at bounding box center [315, 374] width 174 height 48
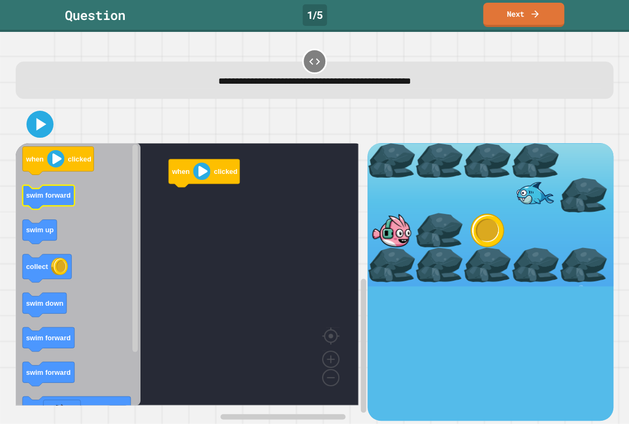
click at [56, 197] on text "swim forward" at bounding box center [48, 195] width 45 height 8
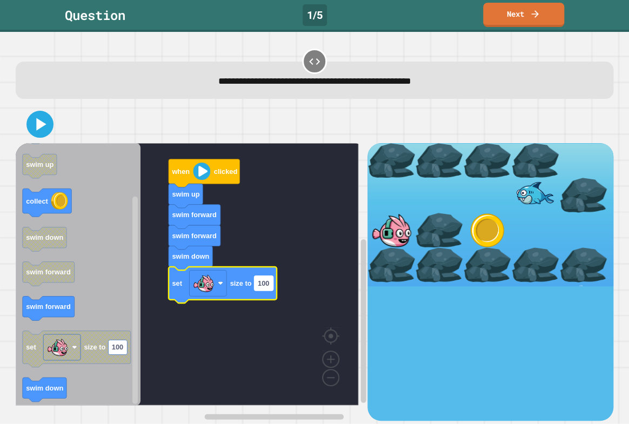
click at [271, 288] on rect "Blockly Workspace" at bounding box center [264, 283] width 19 height 15
type input "***"
click at [32, 119] on icon at bounding box center [40, 124] width 26 height 26
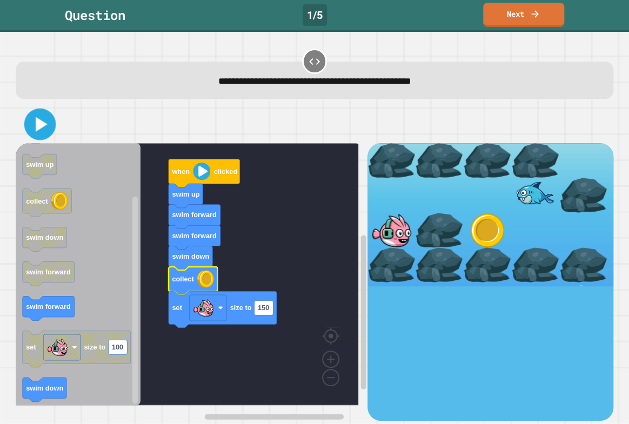
click at [42, 117] on icon at bounding box center [40, 123] width 25 height 25
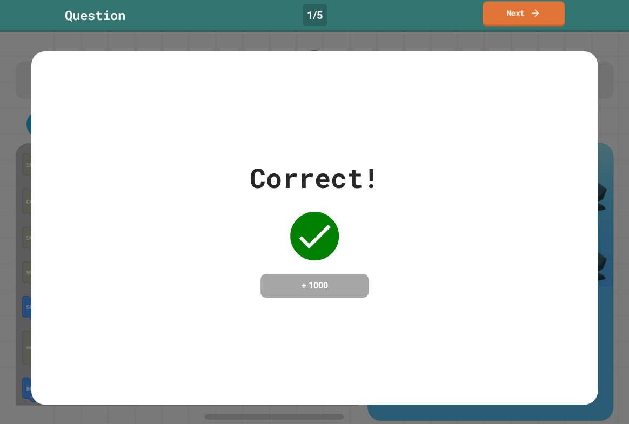
click at [546, 14] on link "Next" at bounding box center [524, 13] width 82 height 25
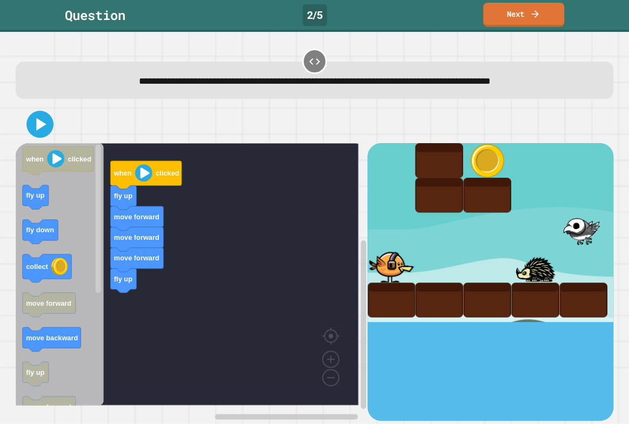
click at [82, 298] on icon "when clicked fly up fly down collect move forward move backward fly up move for…" at bounding box center [60, 274] width 88 height 262
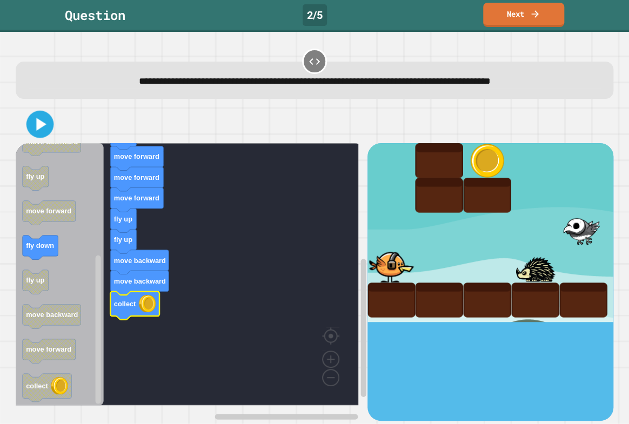
click at [33, 119] on icon at bounding box center [40, 124] width 22 height 22
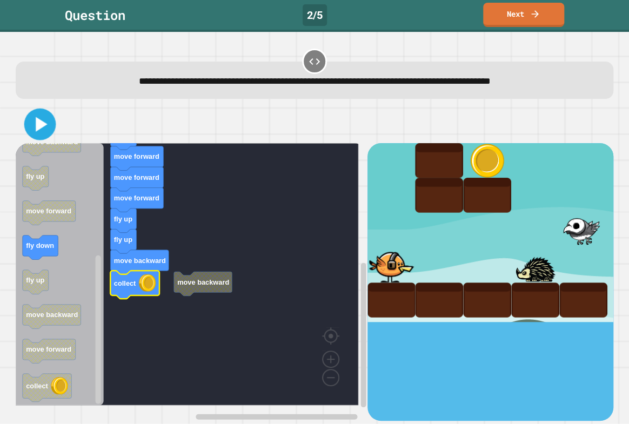
click at [42, 132] on icon at bounding box center [40, 123] width 25 height 25
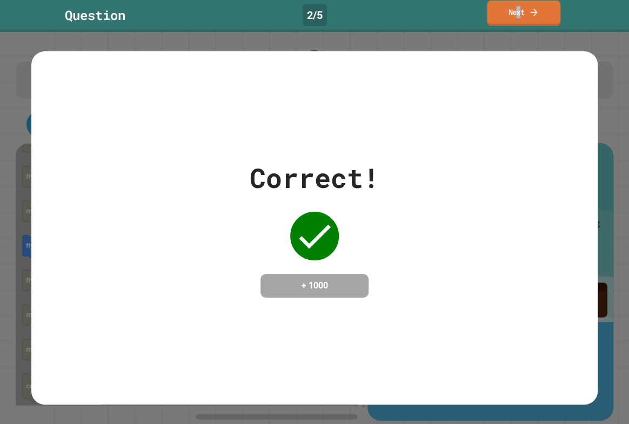
drag, startPoint x: 518, startPoint y: 5, endPoint x: 513, endPoint y: 10, distance: 6.5
click at [513, 10] on link "Next" at bounding box center [524, 13] width 74 height 25
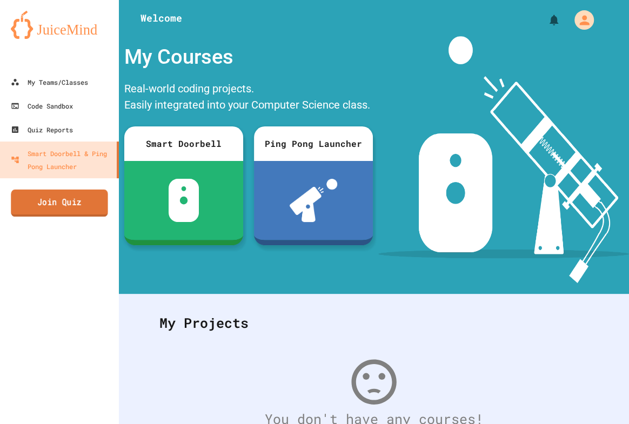
click at [59, 197] on link "Join Quiz" at bounding box center [59, 203] width 97 height 27
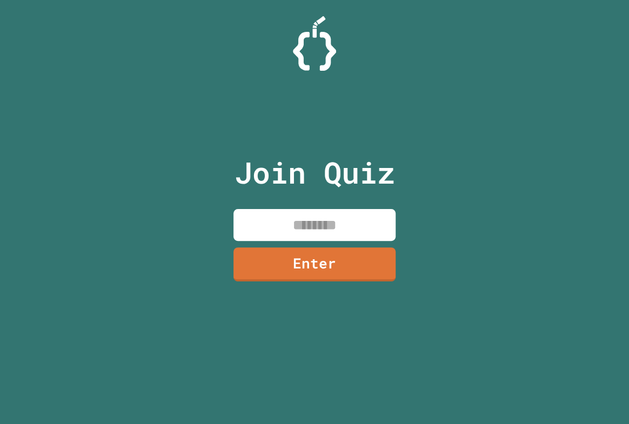
click at [336, 208] on div "Join Quiz Enter" at bounding box center [315, 212] width 182 height 370
click at [322, 230] on input at bounding box center [314, 225] width 162 height 32
type input "********"
click at [306, 261] on link "Enter" at bounding box center [314, 264] width 166 height 36
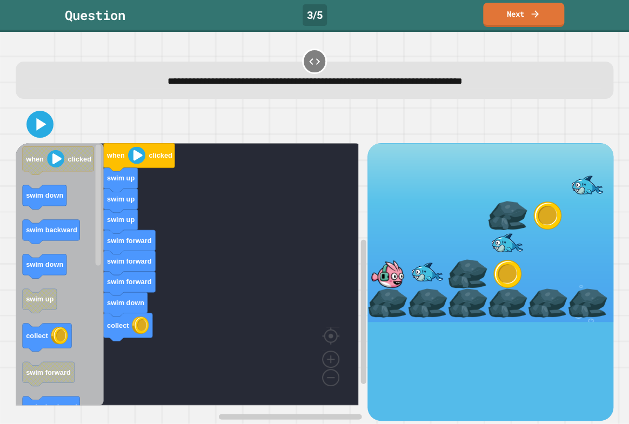
click at [45, 313] on icon "when clicked swim down swim backward swim down swim up collect swim forward swi…" at bounding box center [60, 274] width 88 height 262
click at [74, 297] on icon "when clicked swim down swim backward swim down swim up collect swim forward swi…" at bounding box center [60, 274] width 88 height 262
click at [64, 231] on g "when clicked swim down swim backward swim down swim up collect swim forward swi…" at bounding box center [58, 423] width 71 height 555
click at [49, 199] on text "swim down" at bounding box center [44, 195] width 37 height 8
click at [49, 217] on icon "when clicked swim down swim backward swim down swim up collect swim forward swi…" at bounding box center [60, 274] width 88 height 262
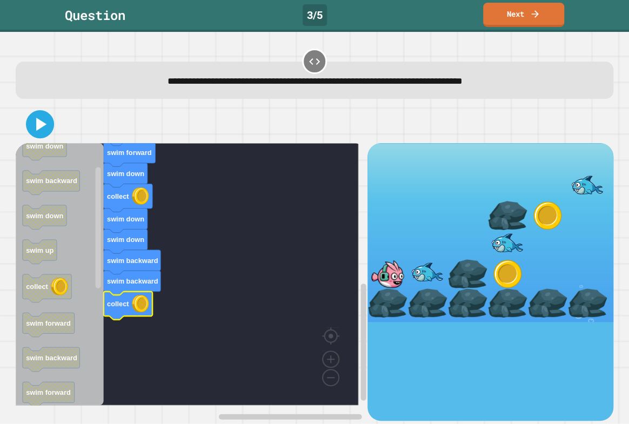
drag, startPoint x: 63, startPoint y: 109, endPoint x: 55, endPoint y: 117, distance: 10.7
click at [58, 114] on div at bounding box center [315, 124] width 598 height 38
click at [45, 123] on icon at bounding box center [40, 124] width 26 height 26
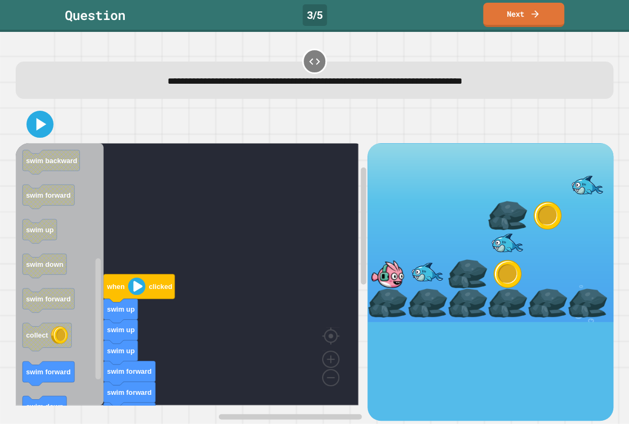
click at [97, 371] on div "when clicked swim up swim up swim up swim forward swim forward swim forward swi…" at bounding box center [192, 282] width 352 height 278
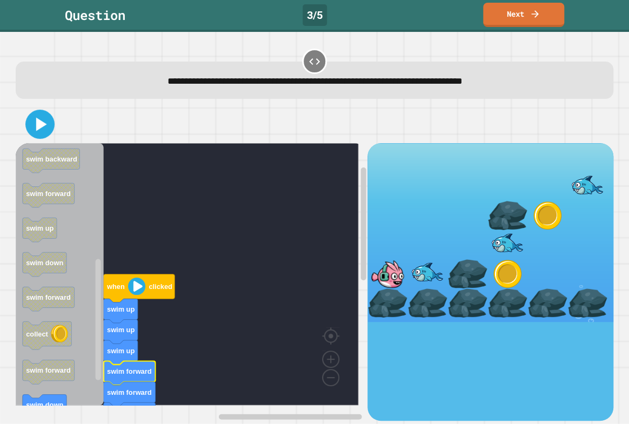
click at [35, 126] on icon at bounding box center [39, 123] width 23 height 23
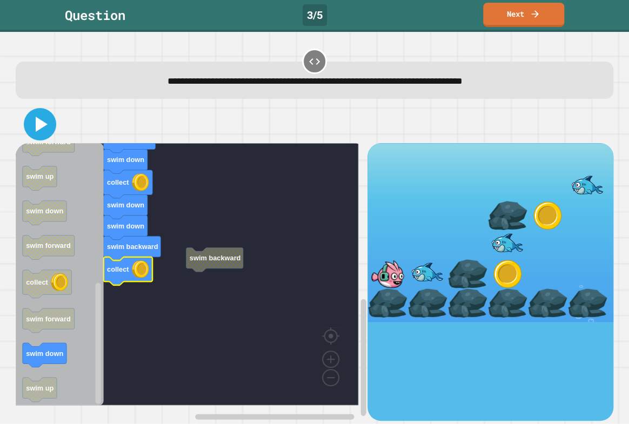
click at [44, 116] on icon at bounding box center [40, 124] width 26 height 26
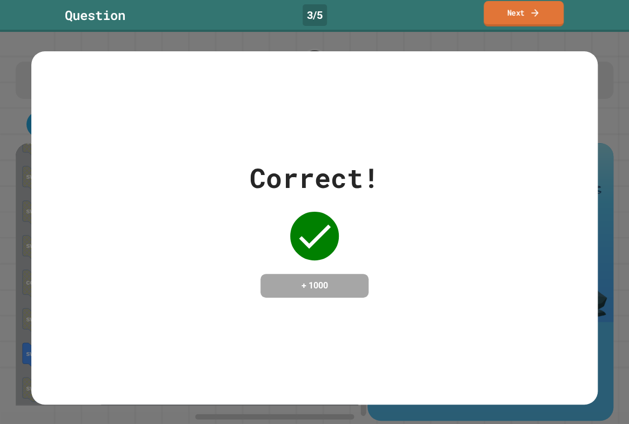
click at [542, 17] on link "Next" at bounding box center [524, 13] width 80 height 25
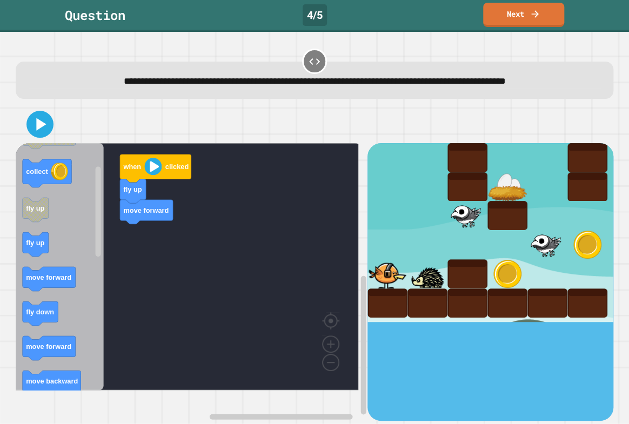
click at [116, 285] on div "when clicked fly up move forward when clicked move forward collect fly up fly u…" at bounding box center [192, 282] width 352 height 278
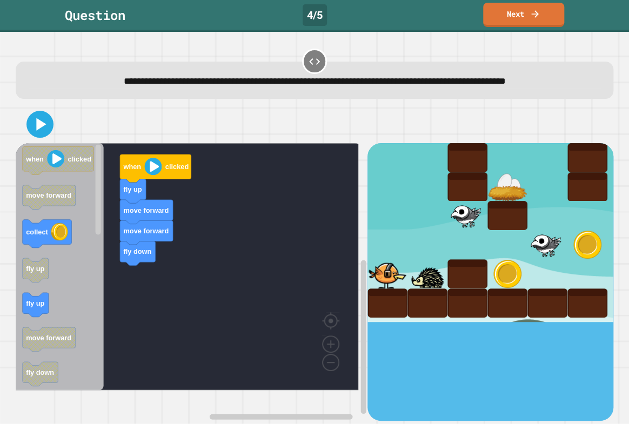
click at [117, 266] on div "when clicked fly up move forward move forward fly down when clicked move forwar…" at bounding box center [192, 282] width 352 height 278
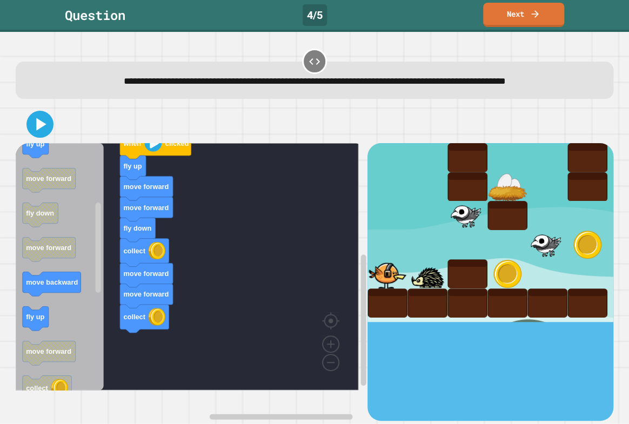
click at [27, 296] on icon "Blockly Workspace" at bounding box center [52, 284] width 58 height 24
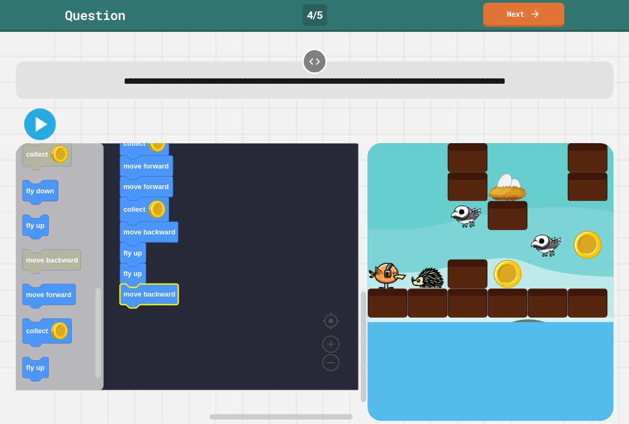
click at [46, 137] on icon at bounding box center [40, 123] width 25 height 25
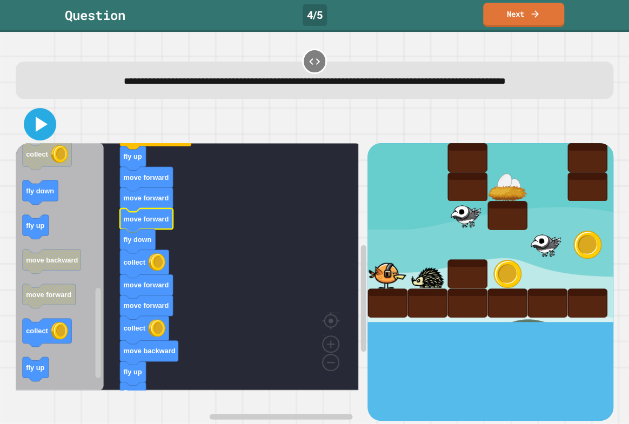
click at [44, 137] on icon at bounding box center [40, 124] width 26 height 26
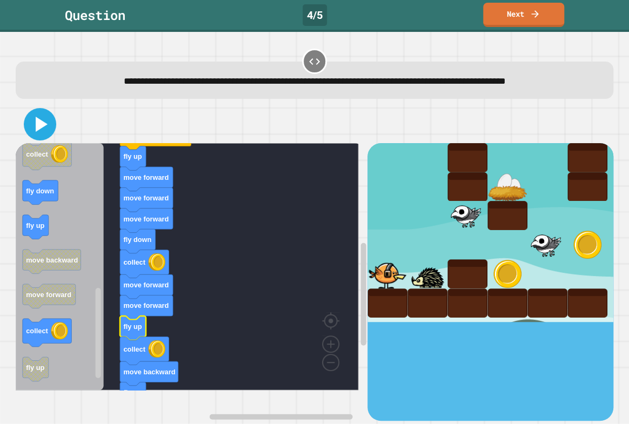
click at [35, 132] on icon at bounding box center [40, 124] width 26 height 26
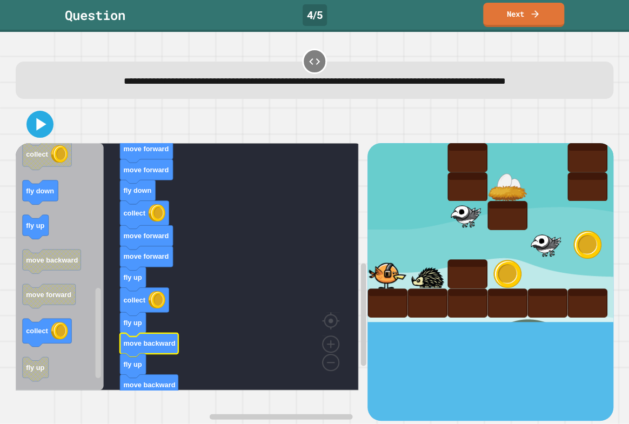
click at [32, 124] on div at bounding box center [315, 124] width 598 height 38
click at [32, 128] on div at bounding box center [315, 124] width 598 height 38
click at [33, 128] on div at bounding box center [315, 124] width 598 height 38
click at [34, 129] on icon at bounding box center [40, 124] width 26 height 26
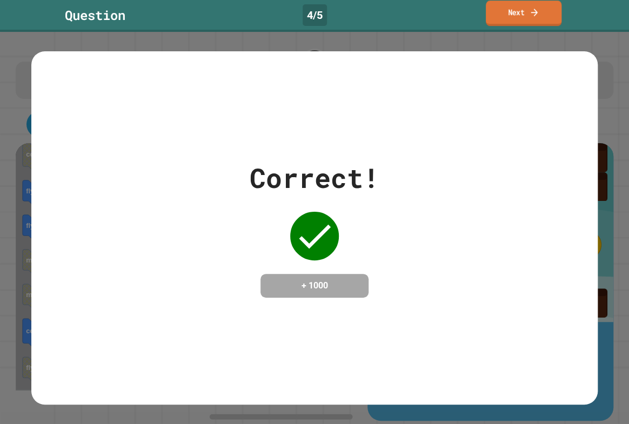
click at [491, 9] on link "Next" at bounding box center [524, 13] width 76 height 25
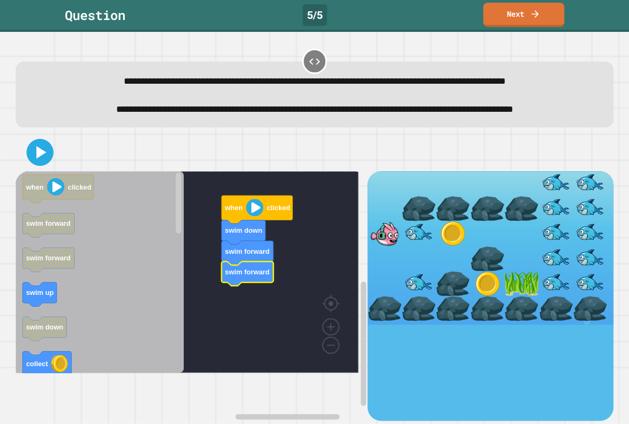
click at [43, 313] on icon "Blockly Workspace" at bounding box center [100, 272] width 168 height 202
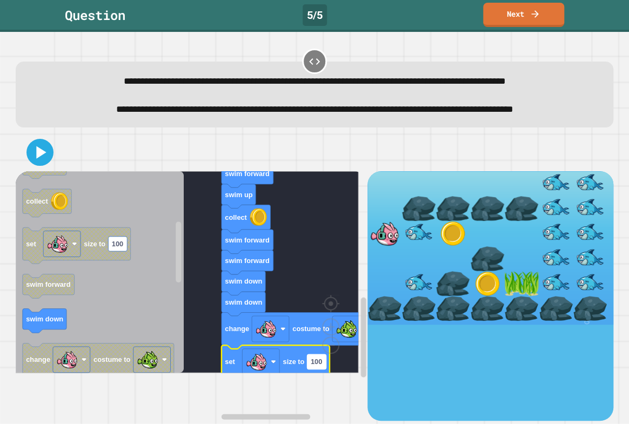
click at [319, 369] on rect "Blockly Workspace" at bounding box center [316, 362] width 19 height 15
type input "*"
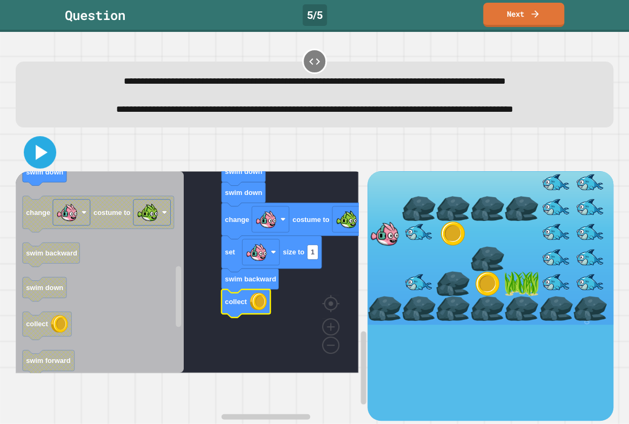
click at [37, 160] on icon at bounding box center [42, 152] width 12 height 15
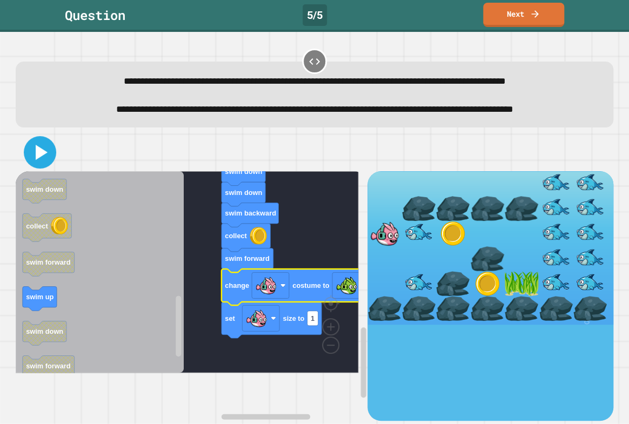
click at [39, 165] on icon at bounding box center [40, 152] width 26 height 26
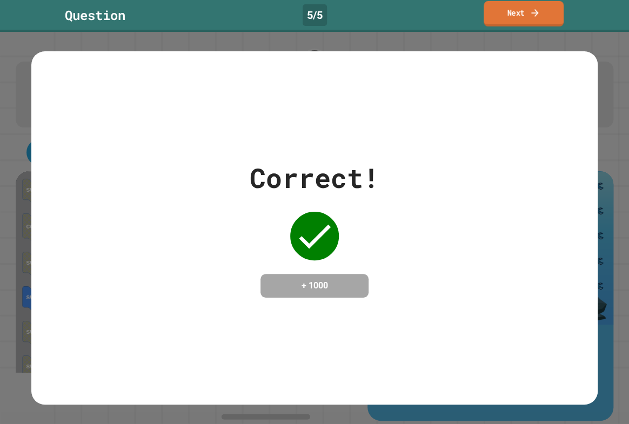
click at [506, 19] on link "Next" at bounding box center [524, 13] width 80 height 25
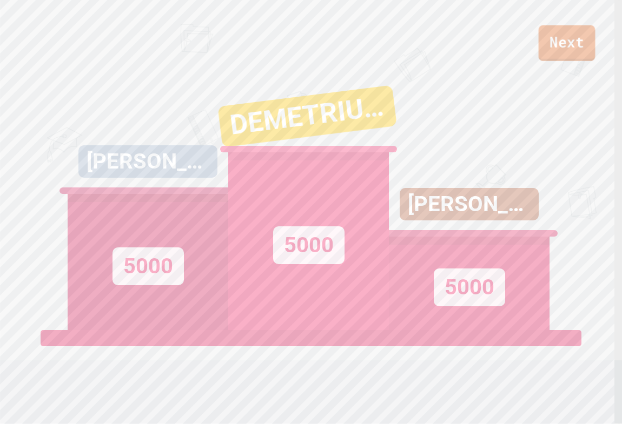
click at [566, 45] on link "Next" at bounding box center [566, 43] width 57 height 36
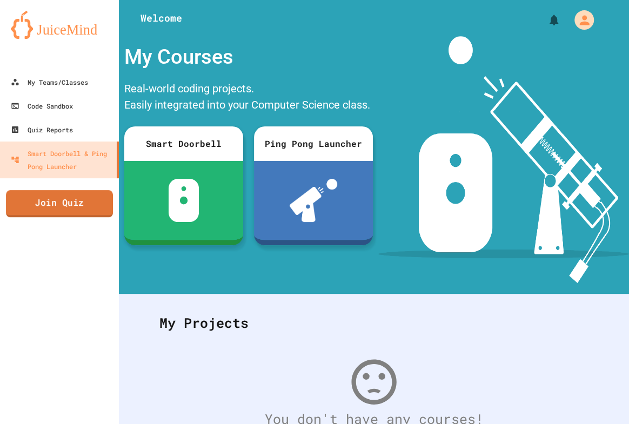
drag, startPoint x: 90, startPoint y: 199, endPoint x: 99, endPoint y: 192, distance: 11.6
click at [99, 192] on link "Join Quiz" at bounding box center [59, 203] width 107 height 27
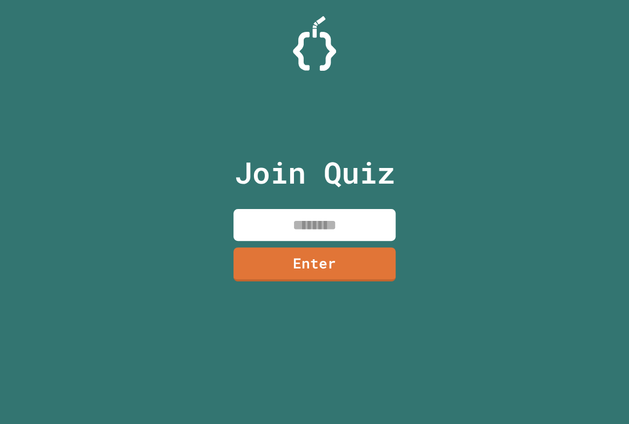
drag, startPoint x: 319, startPoint y: 226, endPoint x: 343, endPoint y: 201, distance: 34.8
click at [332, 212] on input at bounding box center [314, 225] width 162 height 32
click at [297, 237] on input at bounding box center [314, 225] width 162 height 32
paste input "********"
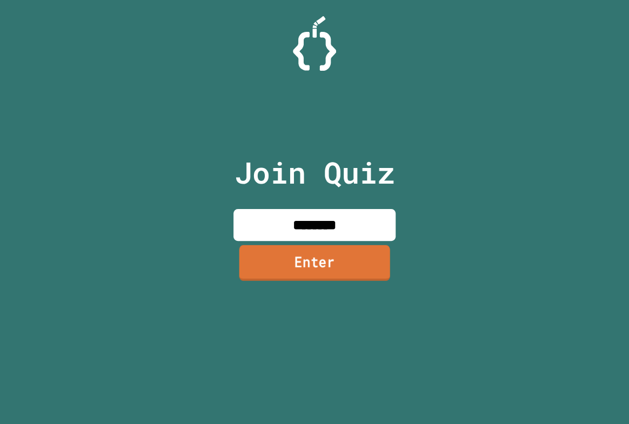
type input "********"
click at [374, 264] on link "Enter" at bounding box center [314, 263] width 157 height 36
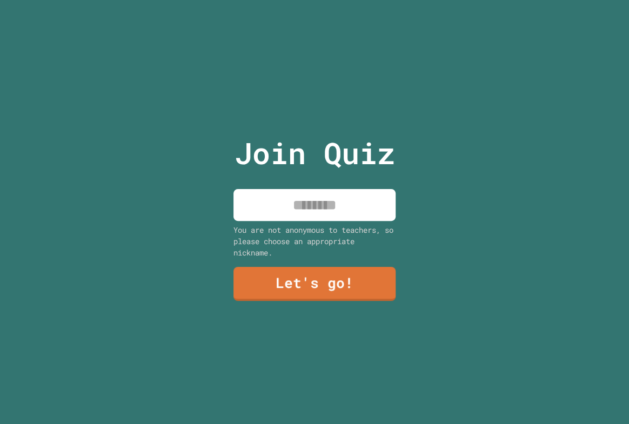
click at [282, 248] on div "You are not anonymous to teachers, so please choose an appropriate nickname." at bounding box center [314, 241] width 162 height 34
click at [292, 198] on input at bounding box center [314, 205] width 162 height 32
type input "**********"
click at [265, 270] on link "Let's go!" at bounding box center [314, 283] width 162 height 36
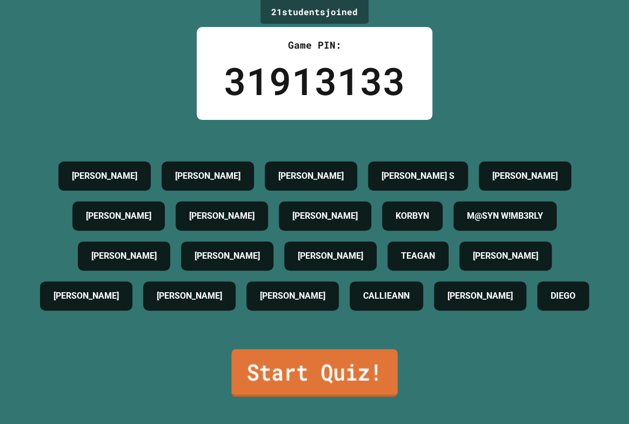
click at [342, 380] on link "Start Quiz!" at bounding box center [314, 373] width 166 height 48
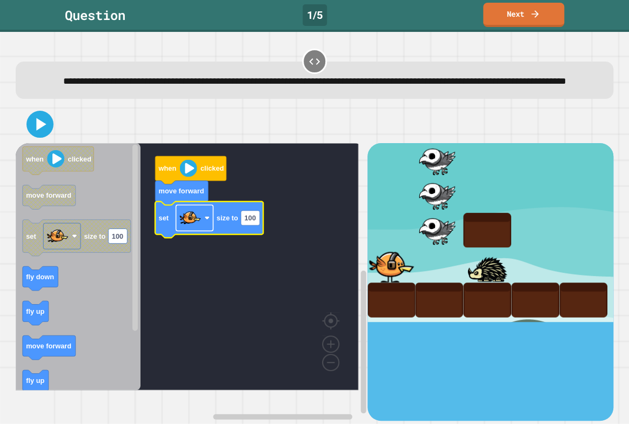
click at [187, 229] on image "Blockly Workspace" at bounding box center [190, 218] width 22 height 22
click at [195, 229] on image "Blockly Workspace" at bounding box center [190, 218] width 22 height 22
click at [256, 238] on g "set size to 100" at bounding box center [209, 220] width 108 height 36
click at [256, 225] on rect "Blockly Workspace" at bounding box center [250, 218] width 19 height 15
type input "*"
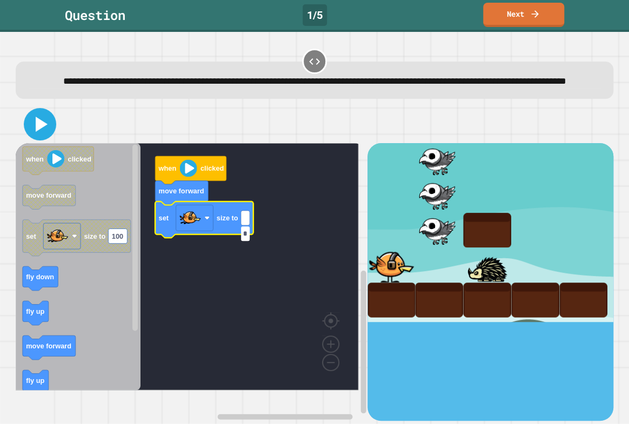
type input "*"
click at [45, 137] on icon at bounding box center [40, 124] width 26 height 26
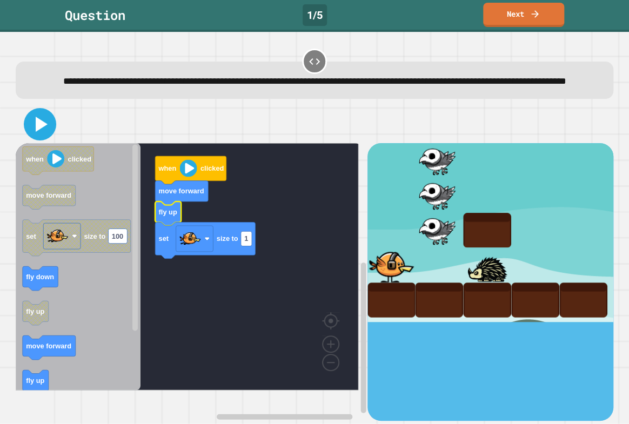
click at [35, 133] on icon at bounding box center [40, 124] width 26 height 26
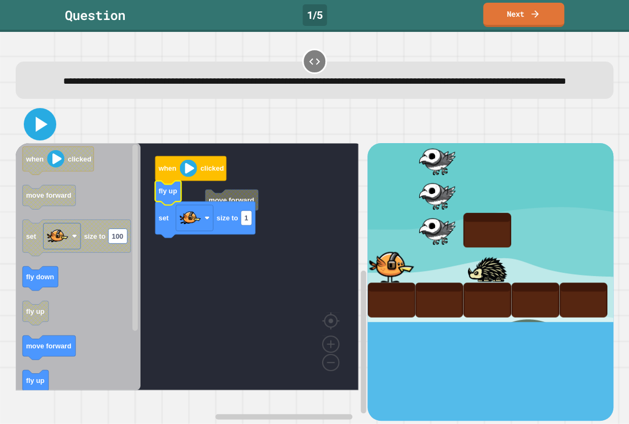
click at [49, 137] on icon at bounding box center [40, 124] width 26 height 26
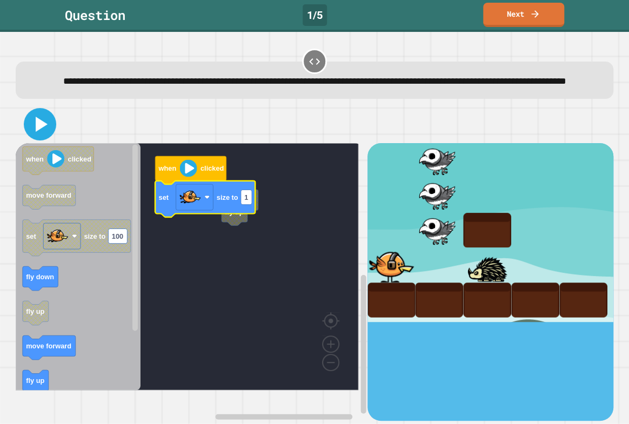
click at [45, 137] on icon at bounding box center [40, 124] width 26 height 26
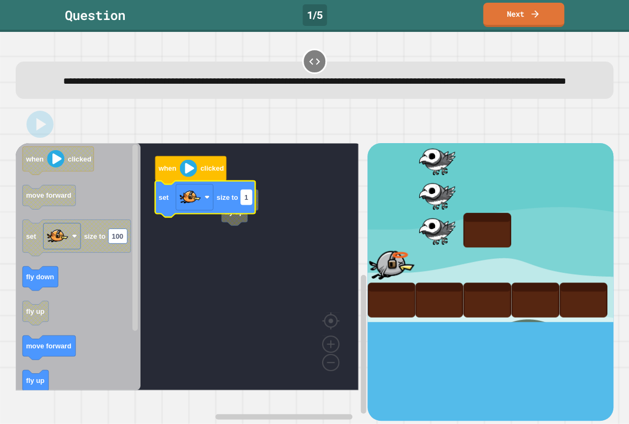
click at [250, 204] on rect "Blockly Workspace" at bounding box center [246, 197] width 11 height 15
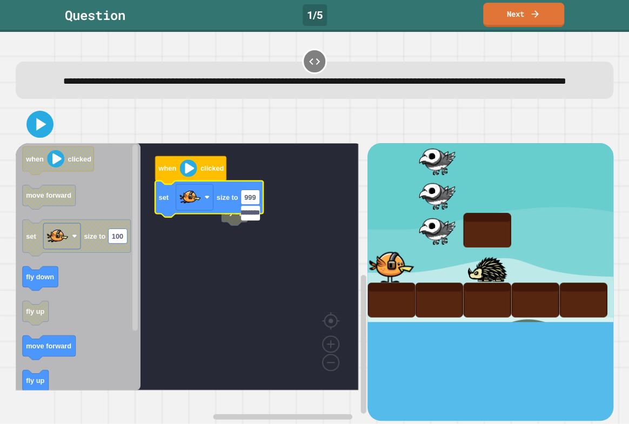
scroll to position [0, 16]
type input "*********"
drag, startPoint x: 54, startPoint y: 136, endPoint x: 46, endPoint y: 133, distance: 8.4
click at [49, 133] on div at bounding box center [315, 124] width 598 height 38
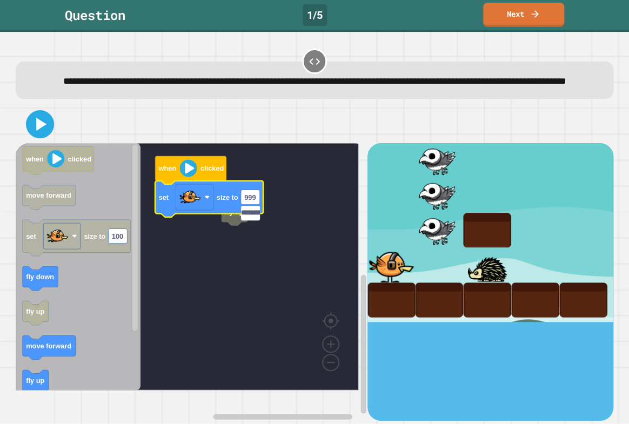
click at [43, 132] on icon at bounding box center [40, 124] width 23 height 23
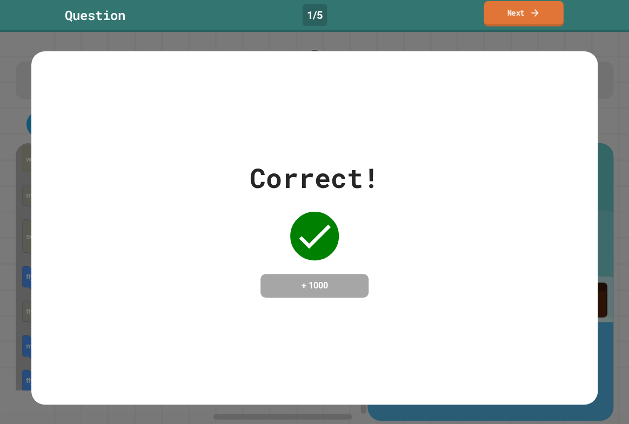
click at [530, 13] on icon at bounding box center [535, 12] width 11 height 11
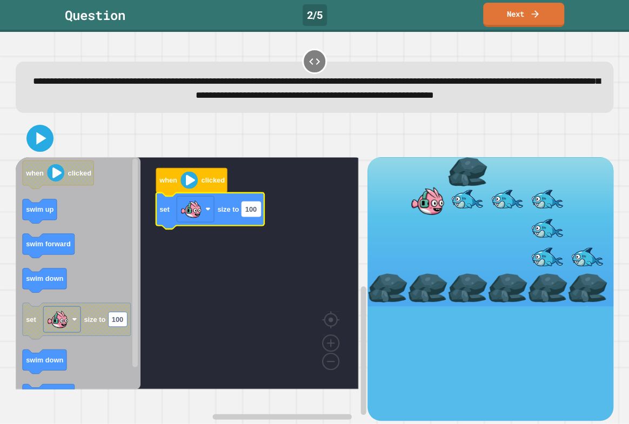
click at [255, 213] on text "100" at bounding box center [250, 209] width 11 height 8
type input "*******"
click at [261, 216] on rect "Blockly Workspace" at bounding box center [251, 209] width 19 height 15
type input "******"
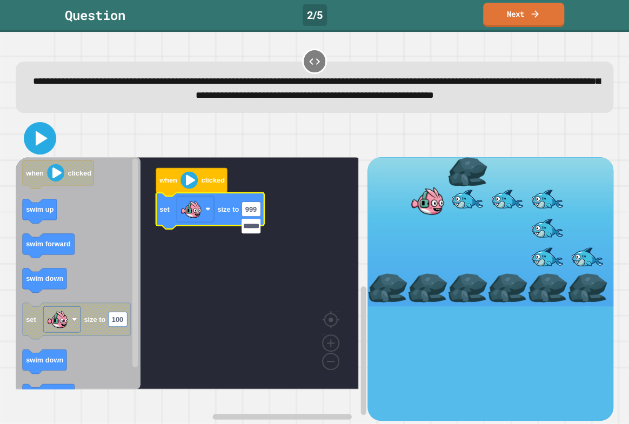
scroll to position [0, 0]
click at [29, 151] on icon at bounding box center [40, 138] width 26 height 26
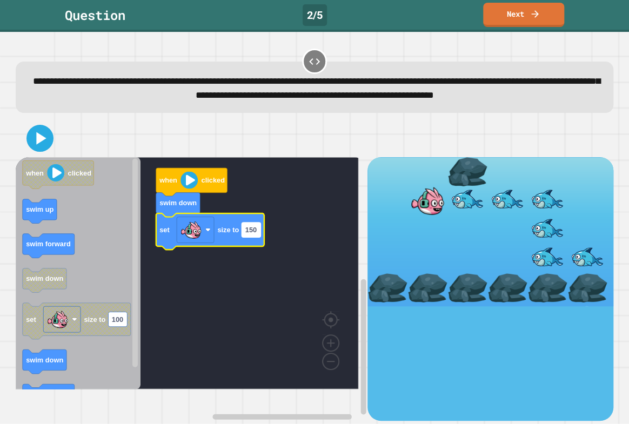
click at [258, 237] on rect "Blockly Workspace" at bounding box center [251, 230] width 19 height 15
type input "*****"
click at [46, 151] on icon at bounding box center [40, 138] width 26 height 26
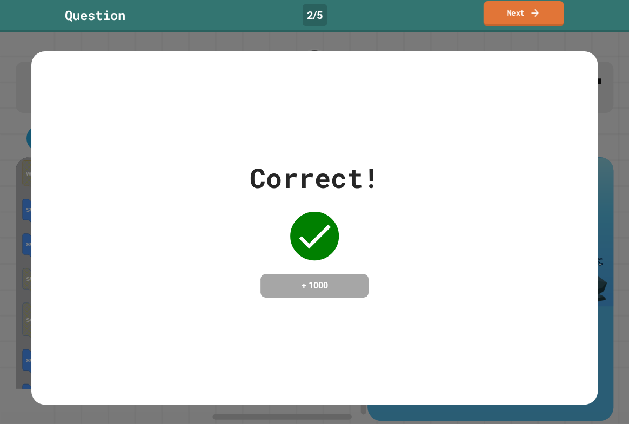
click at [510, 11] on link "Next" at bounding box center [524, 13] width 81 height 25
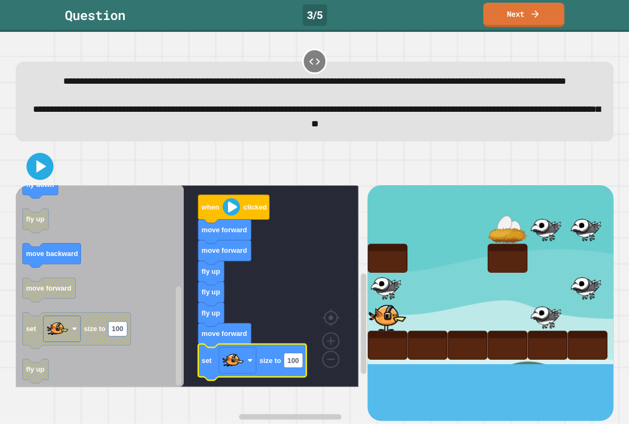
click at [304, 373] on icon "Blockly Workspace" at bounding box center [252, 362] width 108 height 36
click at [302, 368] on rect "Blockly Workspace" at bounding box center [293, 360] width 19 height 15
type input "*****"
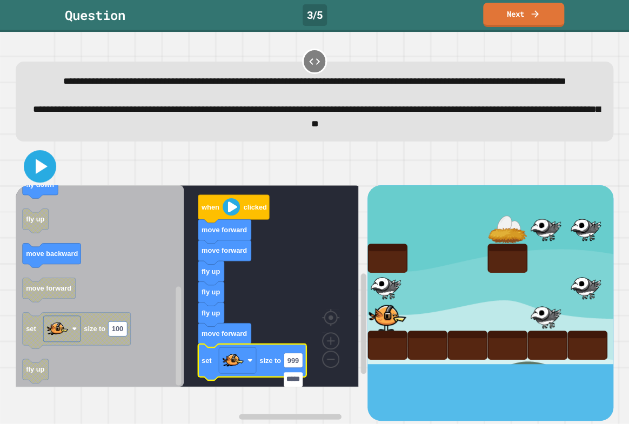
click at [43, 172] on button at bounding box center [40, 166] width 32 height 32
click at [299, 379] on input "*****" at bounding box center [293, 379] width 19 height 15
click at [297, 379] on input "*****" at bounding box center [293, 379] width 19 height 15
click at [300, 378] on input "*****" at bounding box center [293, 379] width 19 height 15
click at [302, 378] on input "*****" at bounding box center [293, 379] width 19 height 15
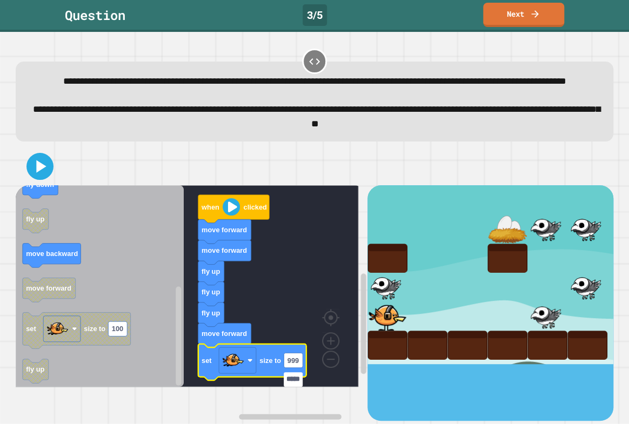
click at [302, 378] on input "*****" at bounding box center [293, 379] width 19 height 15
type input "*"
click at [40, 179] on icon at bounding box center [40, 166] width 26 height 26
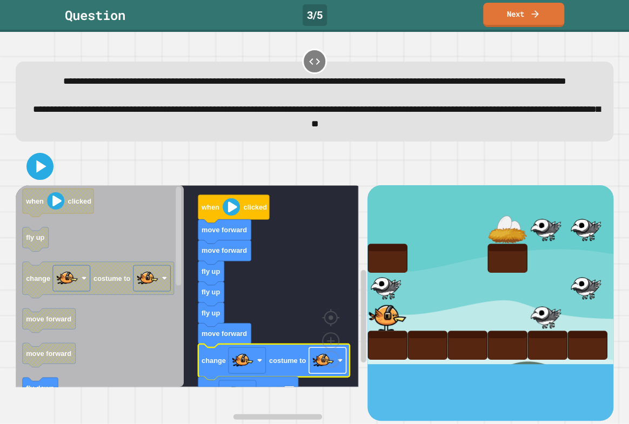
click at [320, 371] on image "Blockly Workspace" at bounding box center [323, 361] width 22 height 22
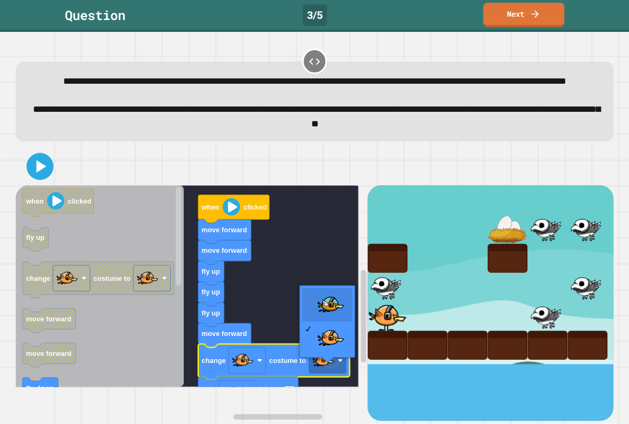
drag, startPoint x: 315, startPoint y: 298, endPoint x: 258, endPoint y: 286, distance: 57.5
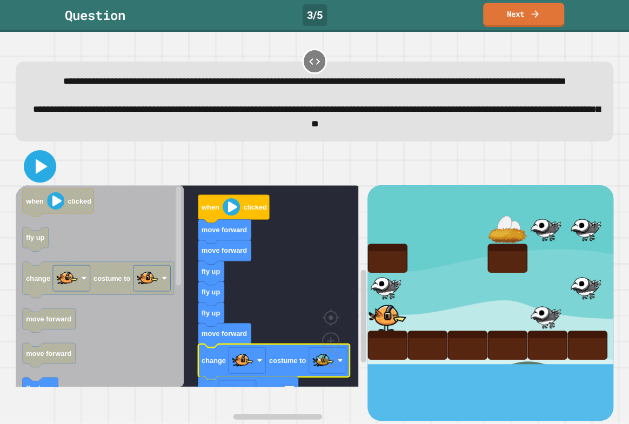
click at [38, 178] on icon at bounding box center [40, 166] width 26 height 26
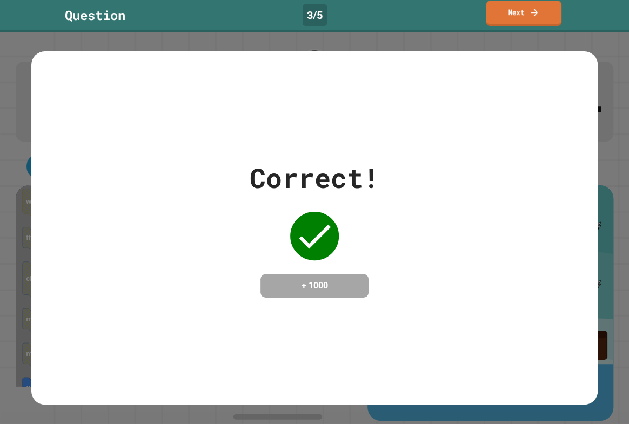
click at [497, 9] on link "Next" at bounding box center [524, 13] width 76 height 25
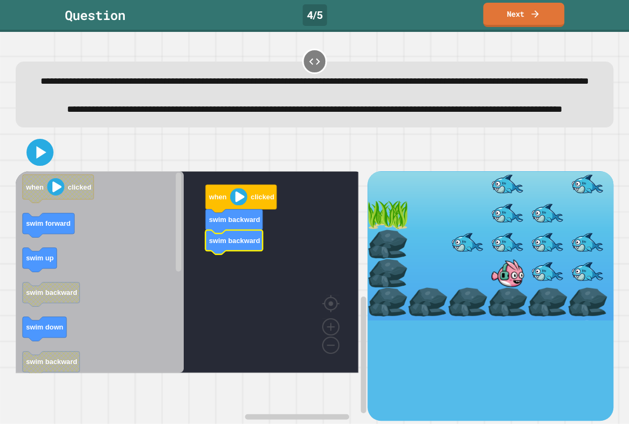
click at [43, 279] on icon "Blockly Workspace" at bounding box center [100, 272] width 168 height 202
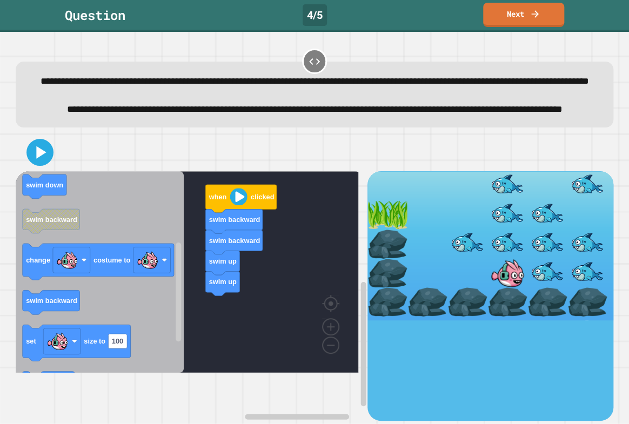
click at [162, 326] on icon "when clicked swim forward swim up swim backward swim down swim backward change …" at bounding box center [100, 272] width 168 height 202
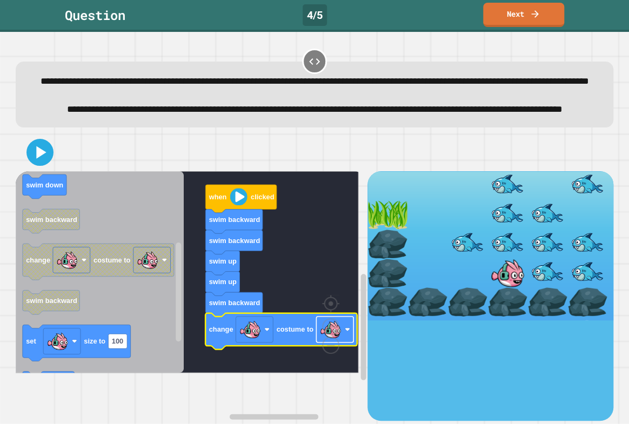
click at [322, 340] on image "Blockly Workspace" at bounding box center [331, 330] width 22 height 22
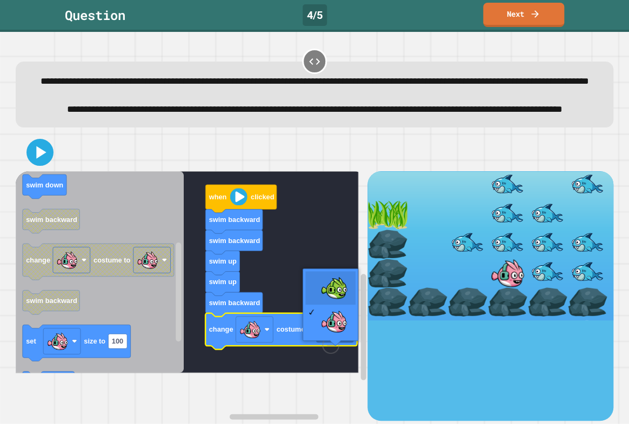
drag, startPoint x: 312, startPoint y: 299, endPoint x: 296, endPoint y: 286, distance: 20.4
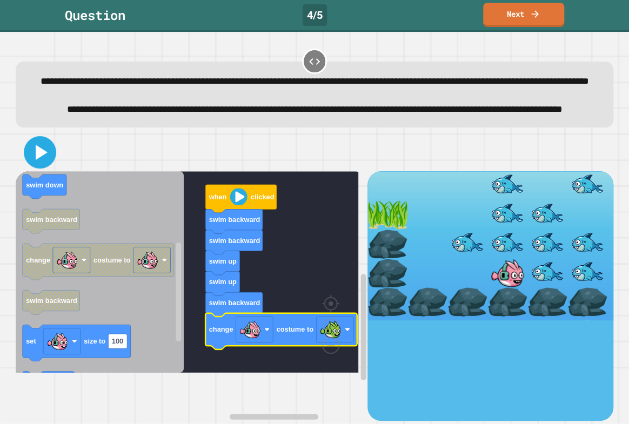
click at [48, 165] on icon at bounding box center [40, 152] width 26 height 26
click at [45, 165] on icon at bounding box center [40, 152] width 26 height 26
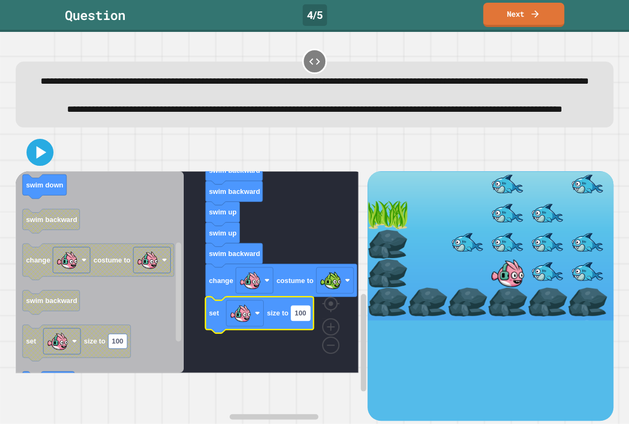
click at [308, 320] on rect "Blockly Workspace" at bounding box center [300, 313] width 19 height 15
type input "*"
click at [29, 165] on icon at bounding box center [40, 152] width 26 height 26
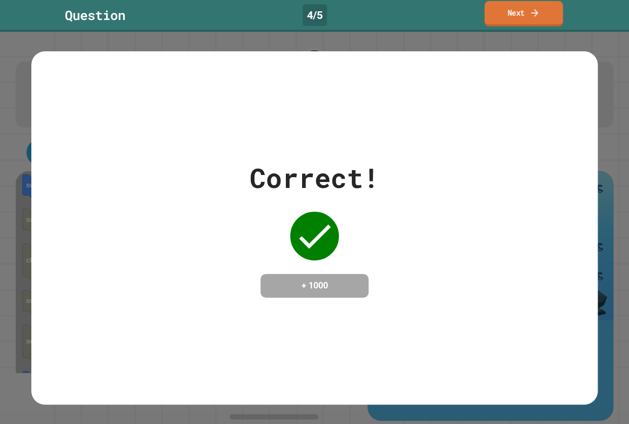
click at [498, 5] on link "Next" at bounding box center [523, 13] width 78 height 25
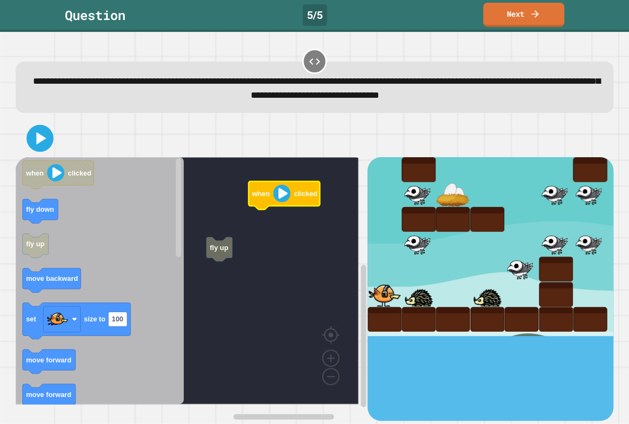
click at [232, 242] on rect "Blockly Workspace" at bounding box center [187, 280] width 343 height 247
